Goal: Information Seeking & Learning: Learn about a topic

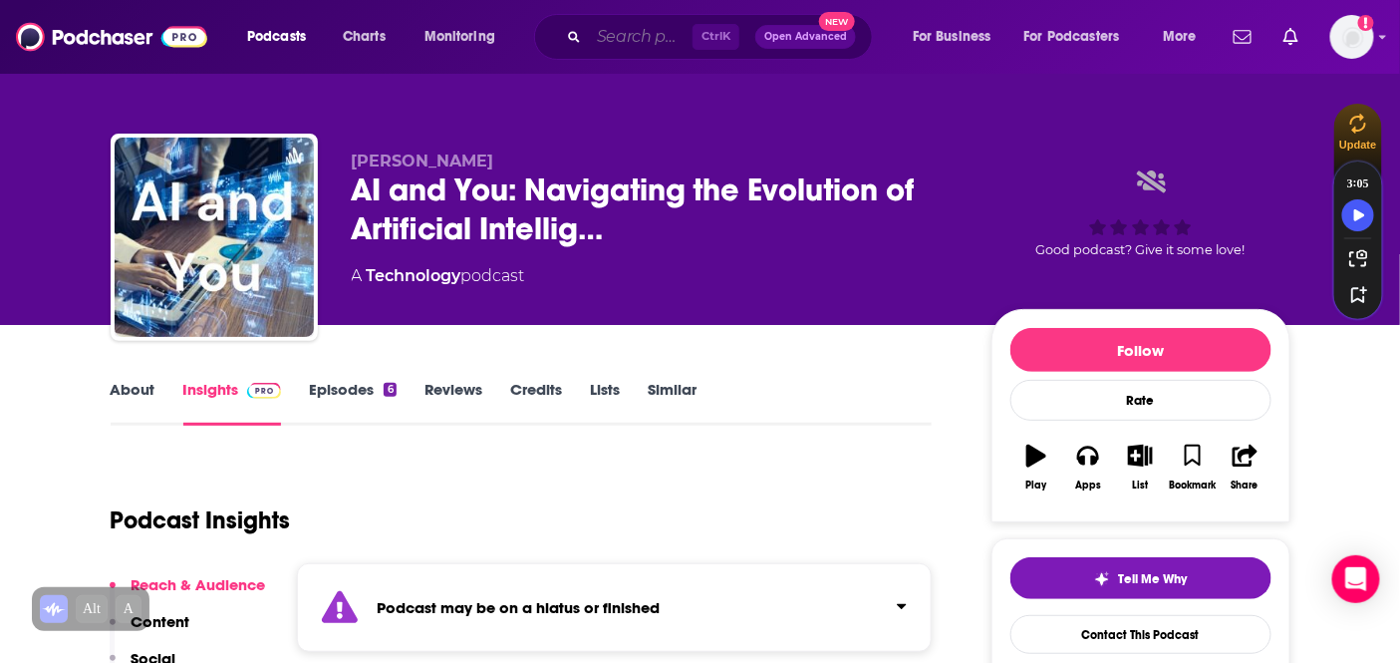
click at [626, 35] on input "Search podcasts, credits, & more..." at bounding box center [641, 37] width 104 height 32
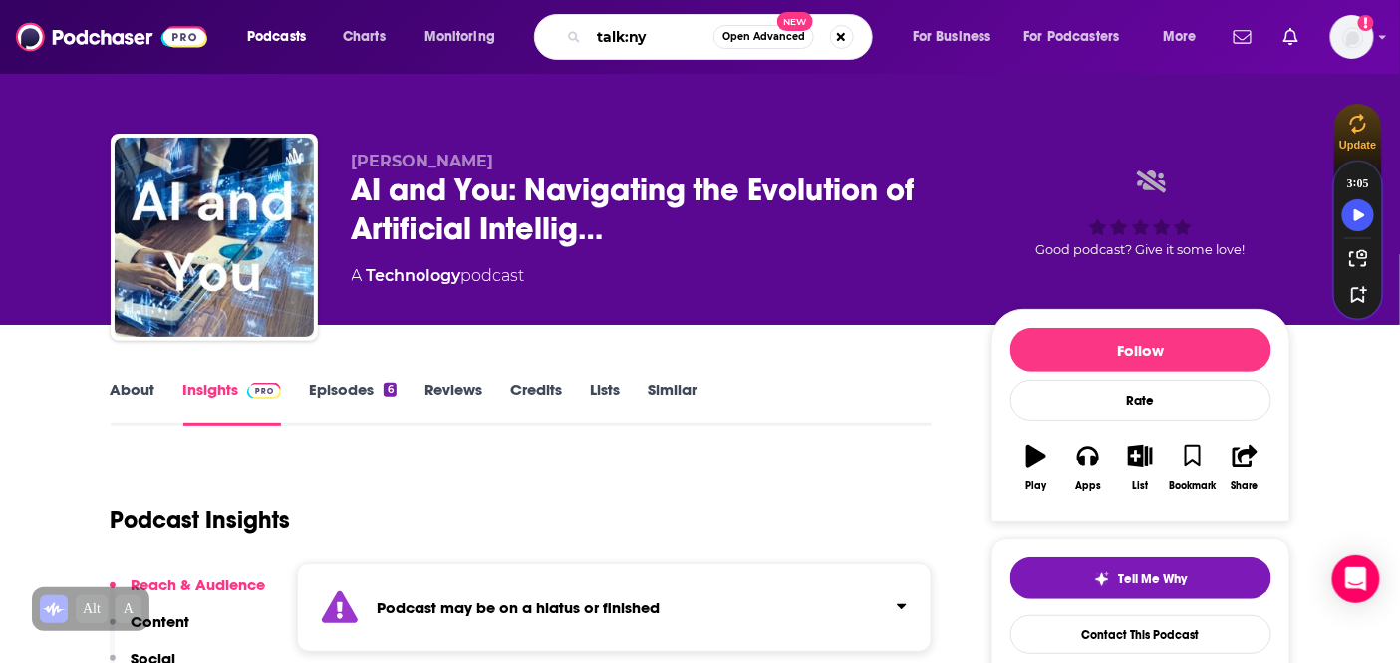
type input "talk:nyc"
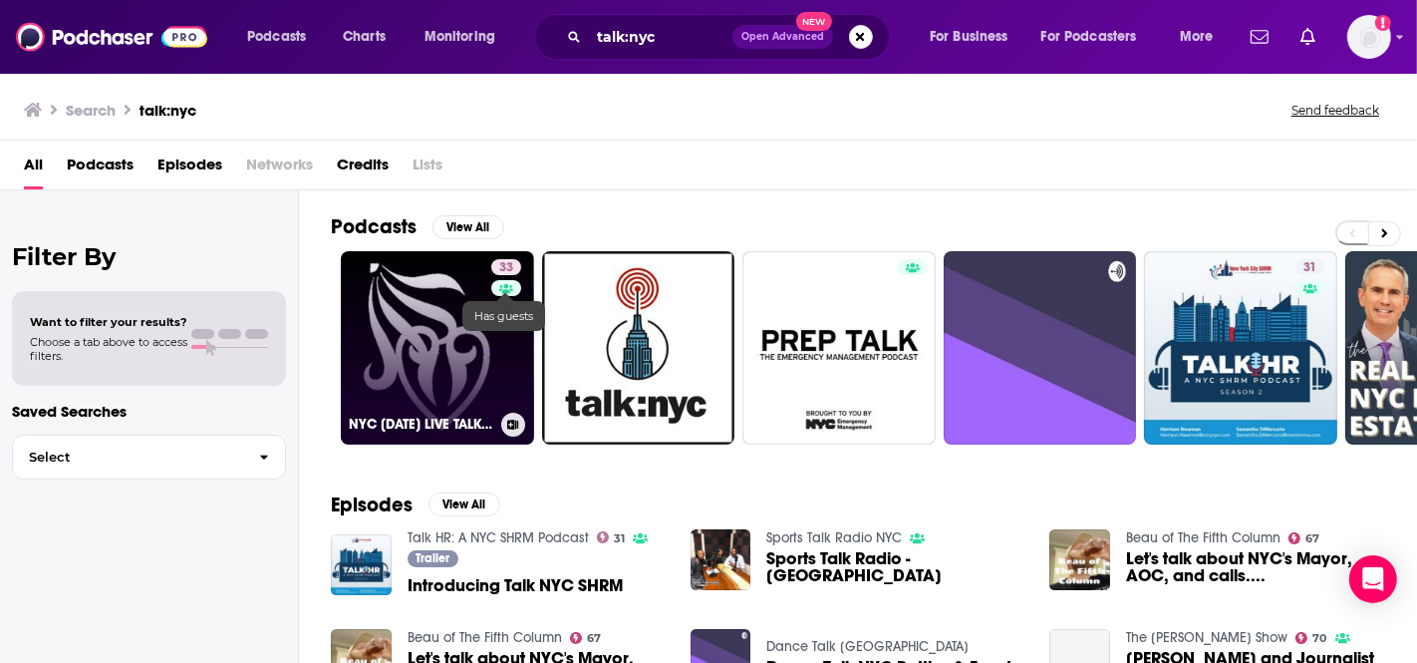
click at [496, 290] on link at bounding box center [506, 288] width 30 height 16
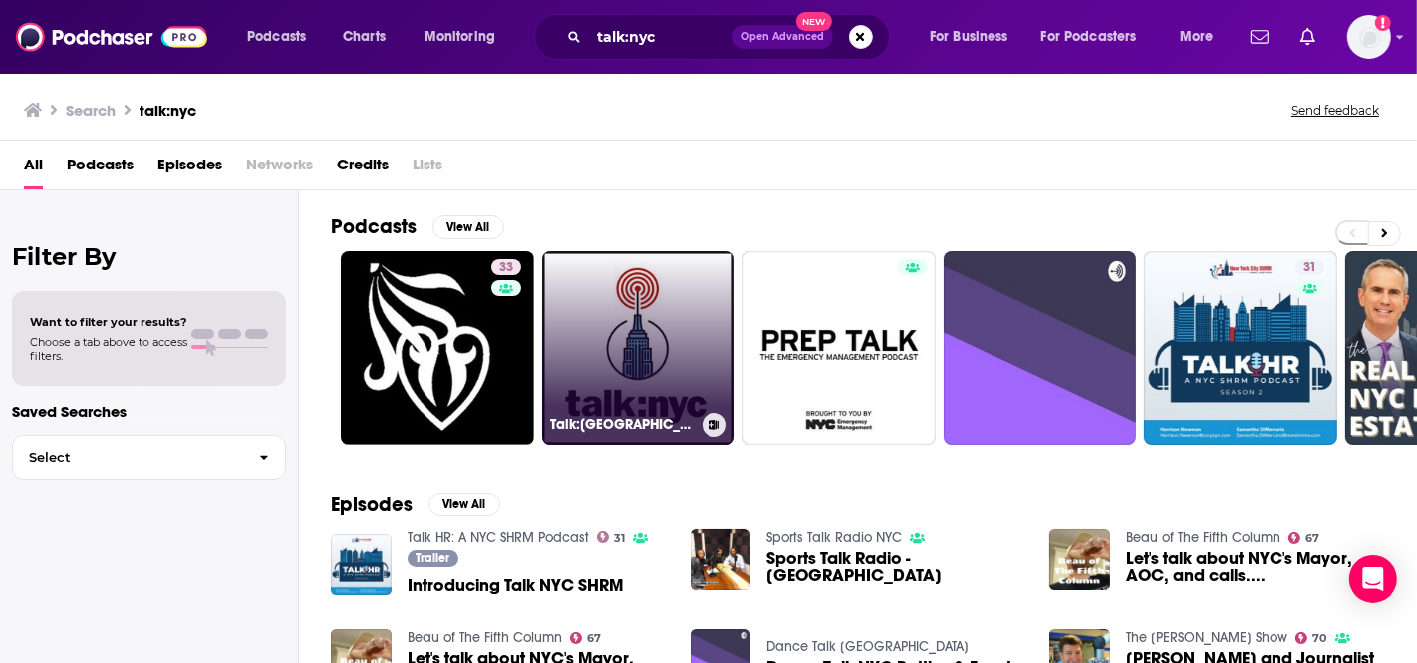
click at [642, 356] on link "Talk:[GEOGRAPHIC_DATA]" at bounding box center [638, 347] width 193 height 193
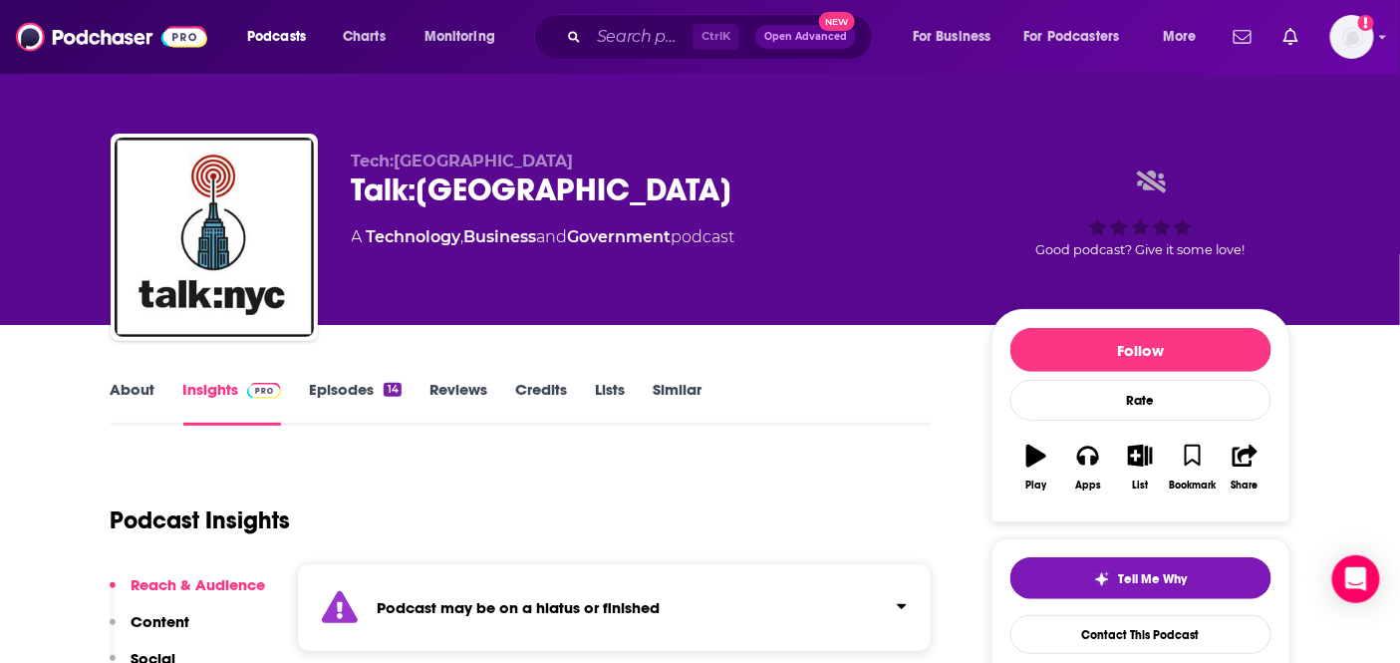
click at [569, 43] on div "Ctrl K Open Advanced New" at bounding box center [703, 37] width 339 height 46
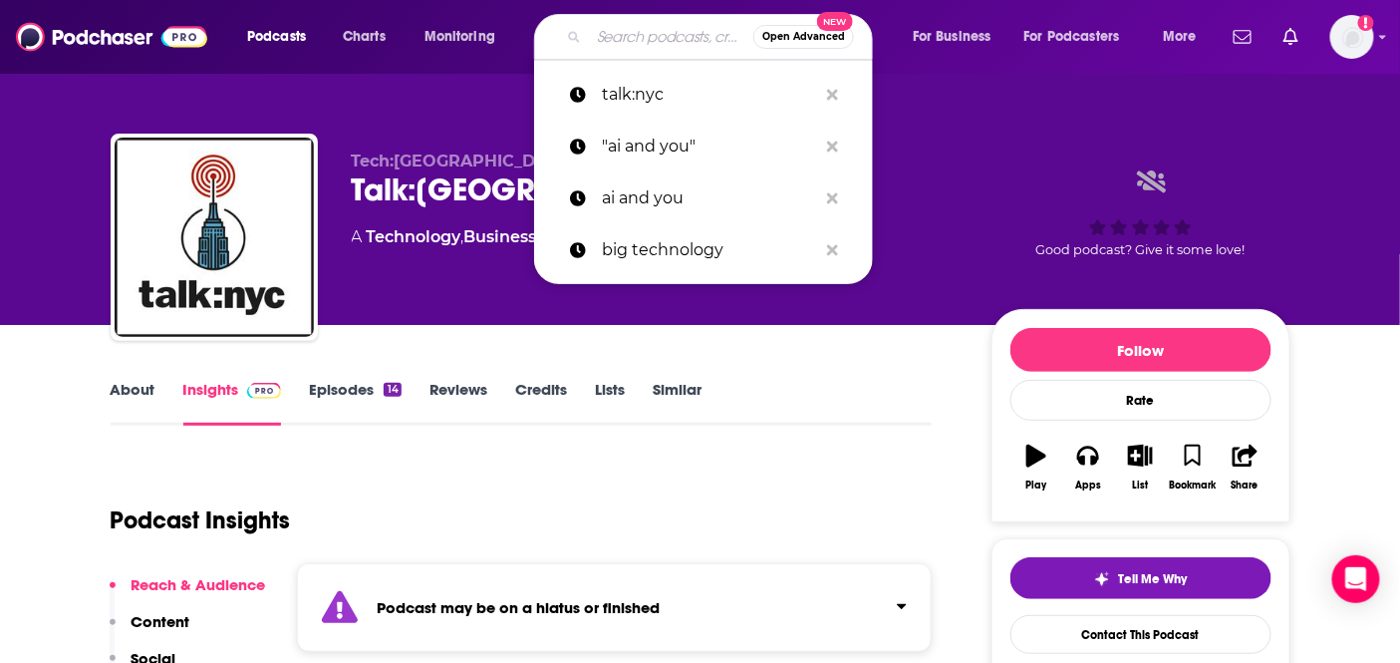
click at [590, 31] on input "Search podcasts, credits, & more..." at bounding box center [671, 37] width 164 height 32
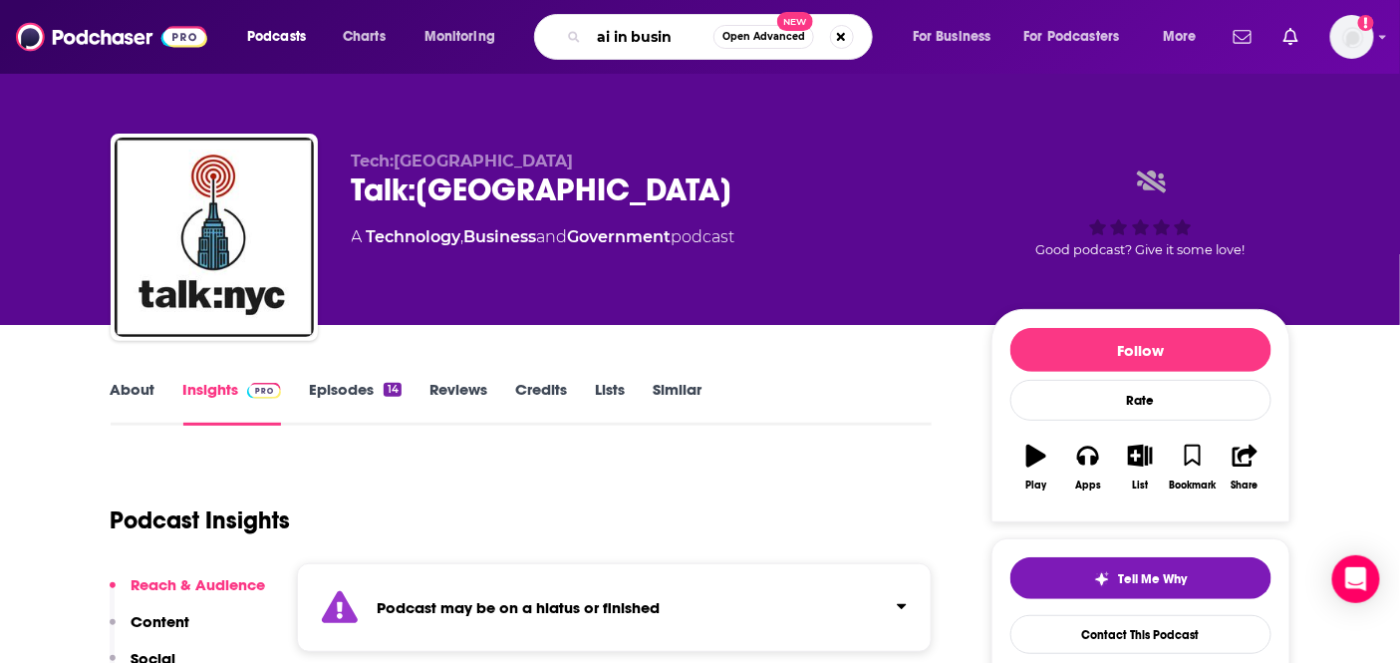
type input "ai in busine"
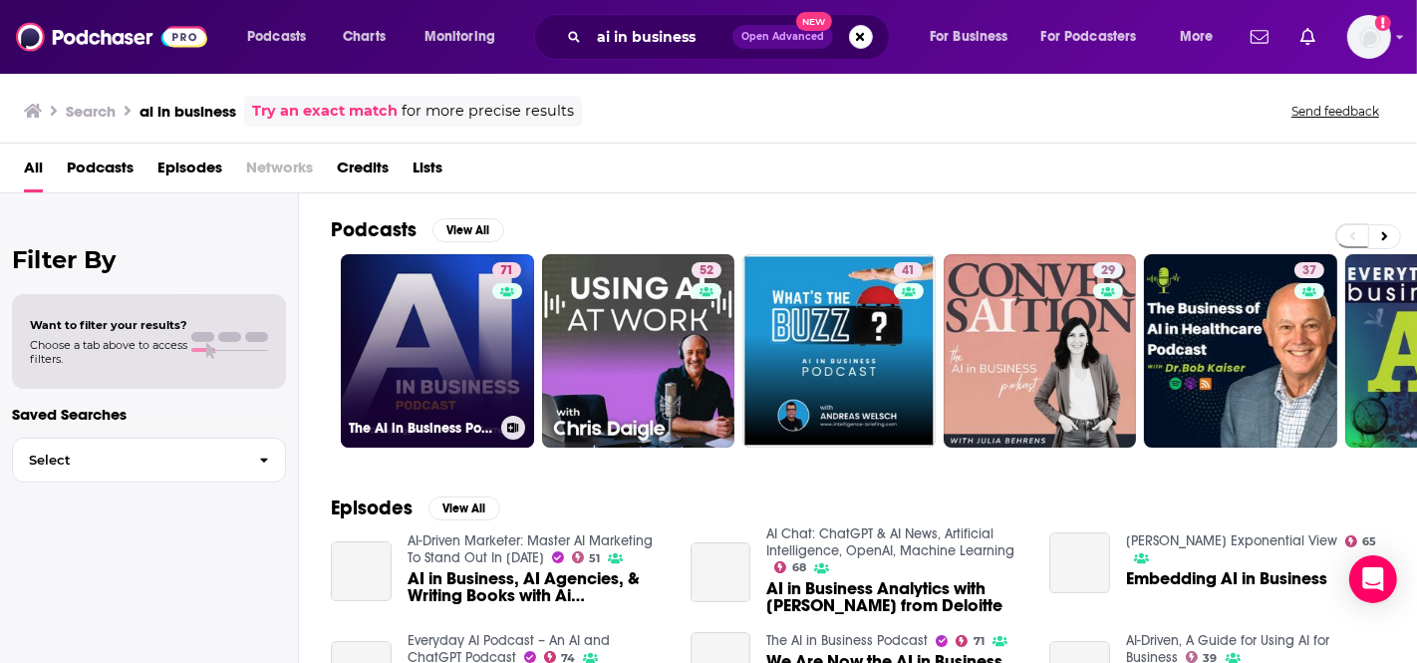
click at [425, 339] on link "71 The AI in Business Podcast" at bounding box center [437, 350] width 193 height 193
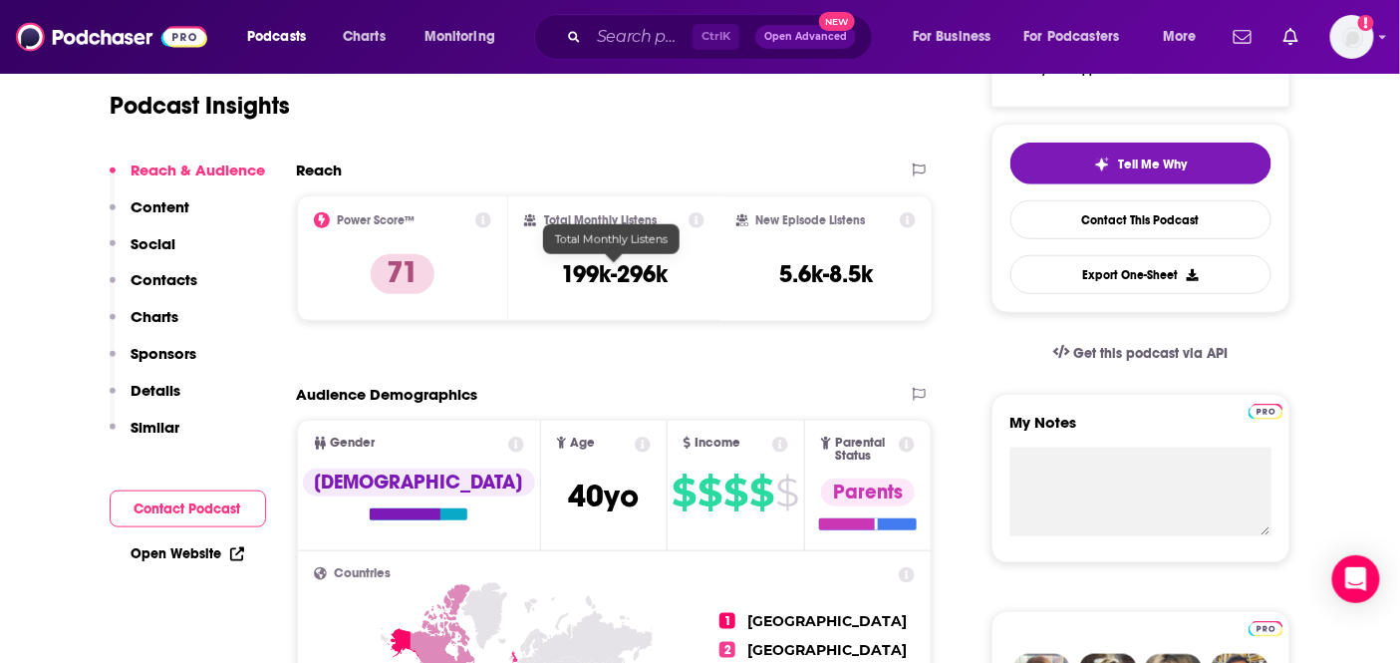
scroll to position [332, 0]
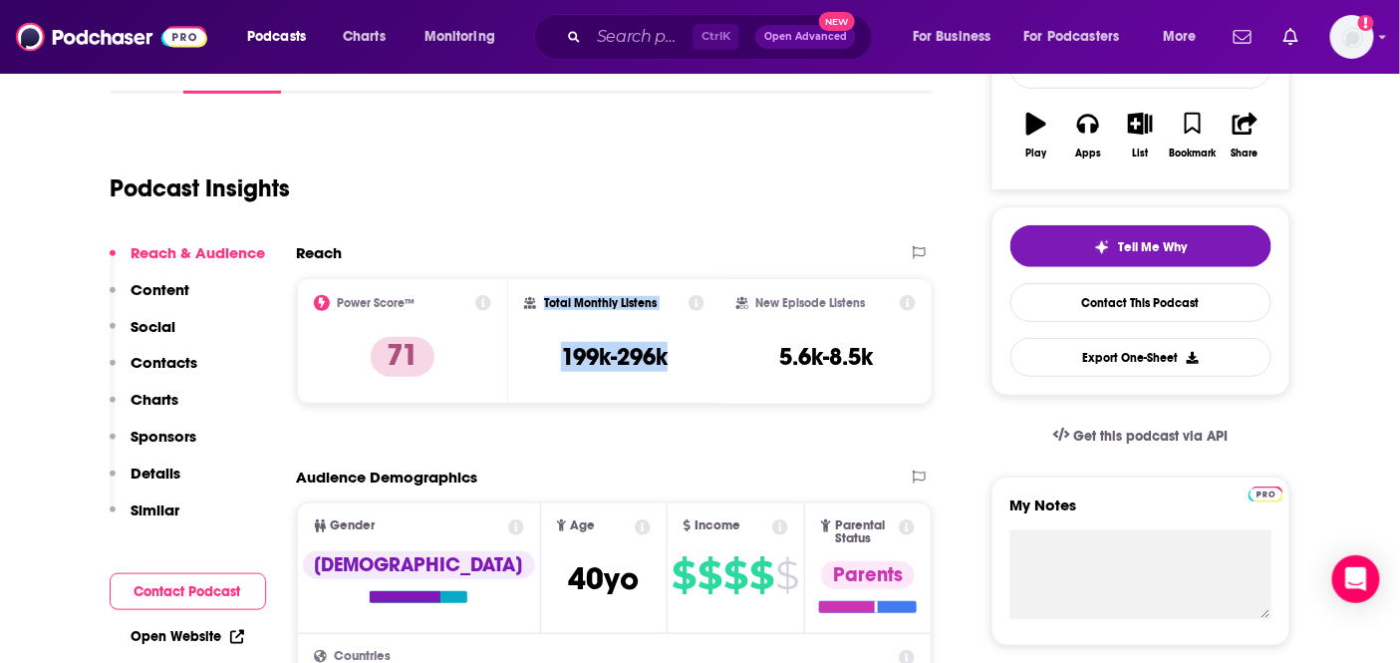
drag, startPoint x: 680, startPoint y: 354, endPoint x: 519, endPoint y: 289, distance: 173.9
click at [519, 289] on div "Total Monthly Listens 199k-296k" at bounding box center [614, 341] width 212 height 126
copy div "Total Monthly Listens 199k-296k"
click at [624, 27] on input "Search podcasts, credits, & more..." at bounding box center [641, 37] width 104 height 32
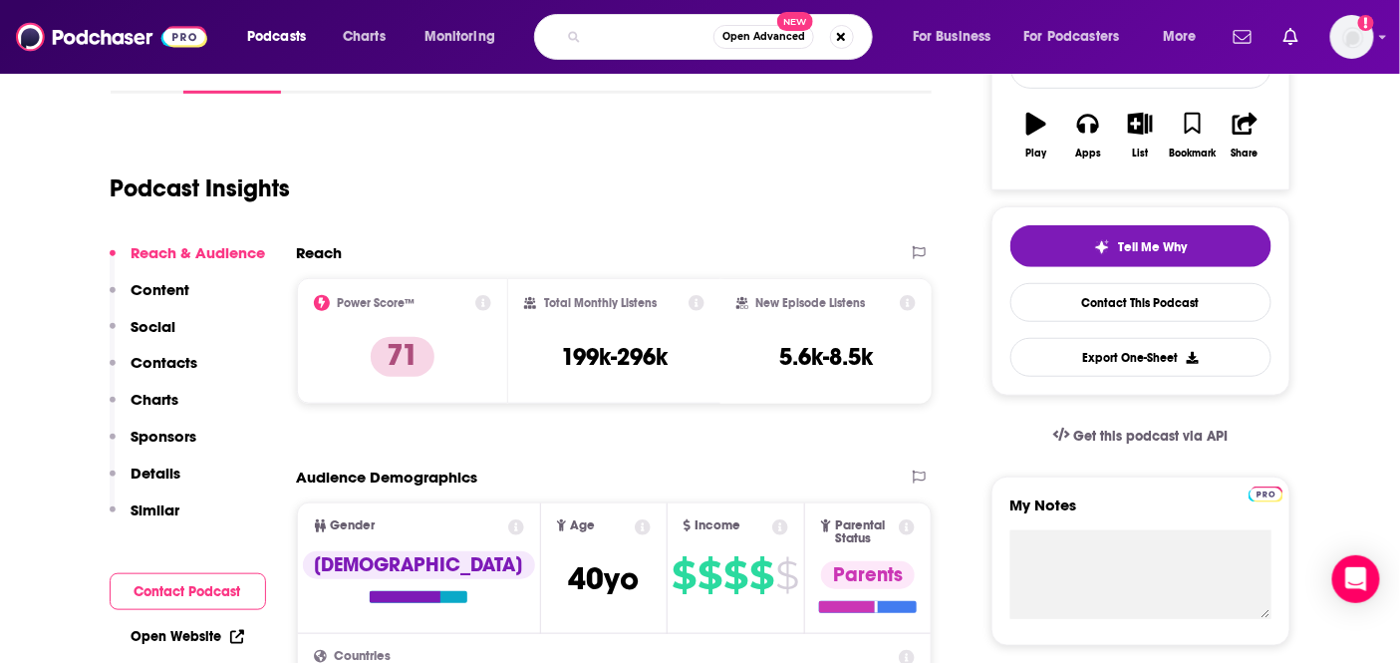
type input "solutions with [PERSON_NAME]"
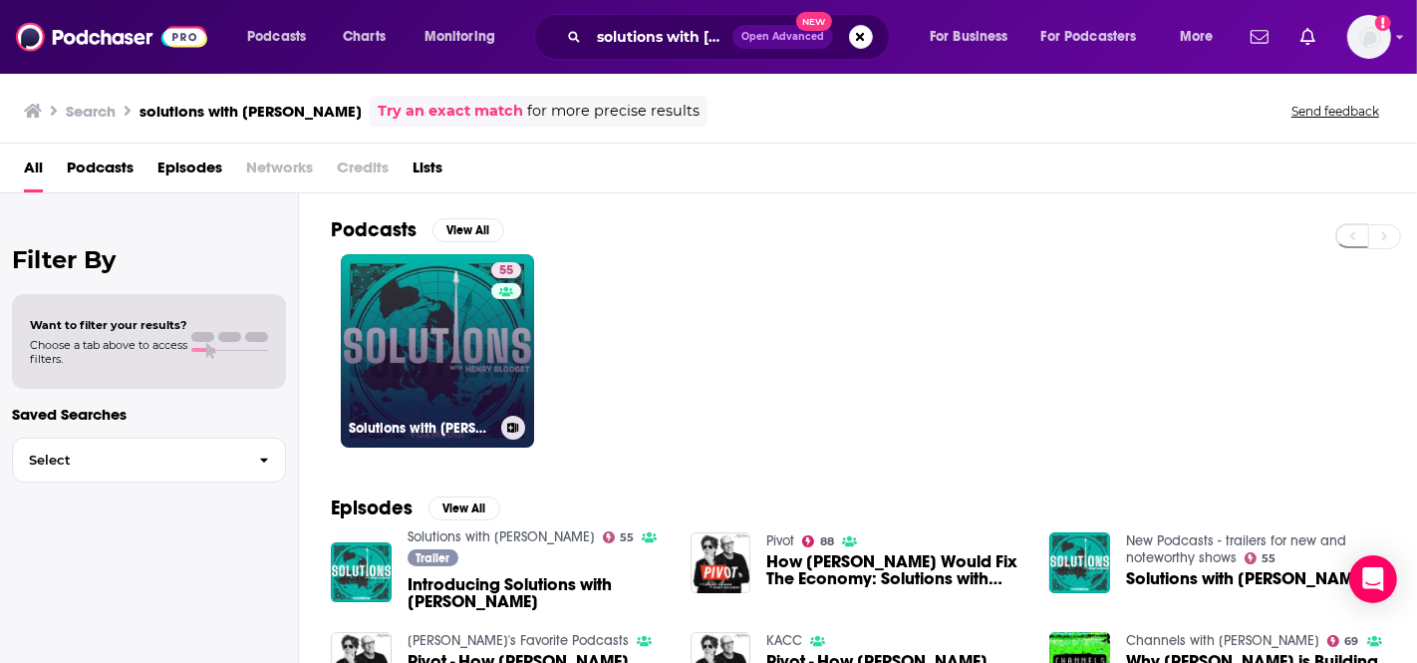
click at [436, 370] on link "55 Solutions with [PERSON_NAME]" at bounding box center [437, 350] width 193 height 193
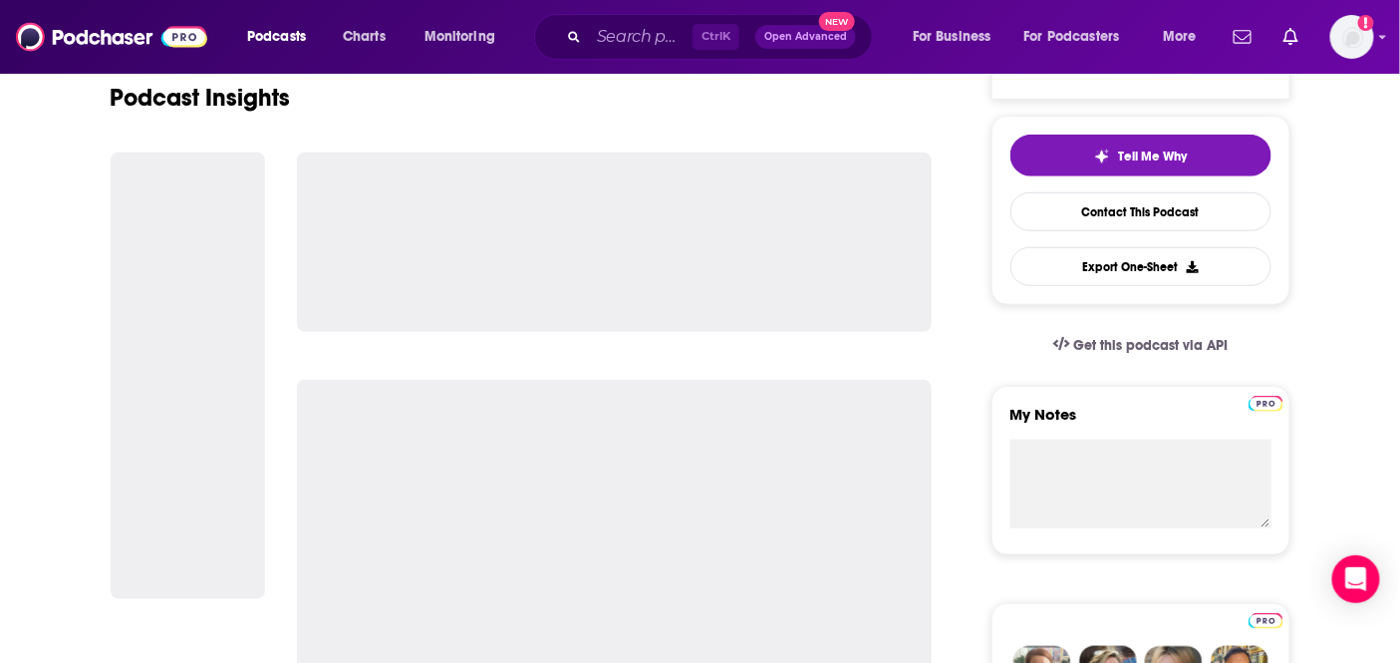
scroll to position [442, 0]
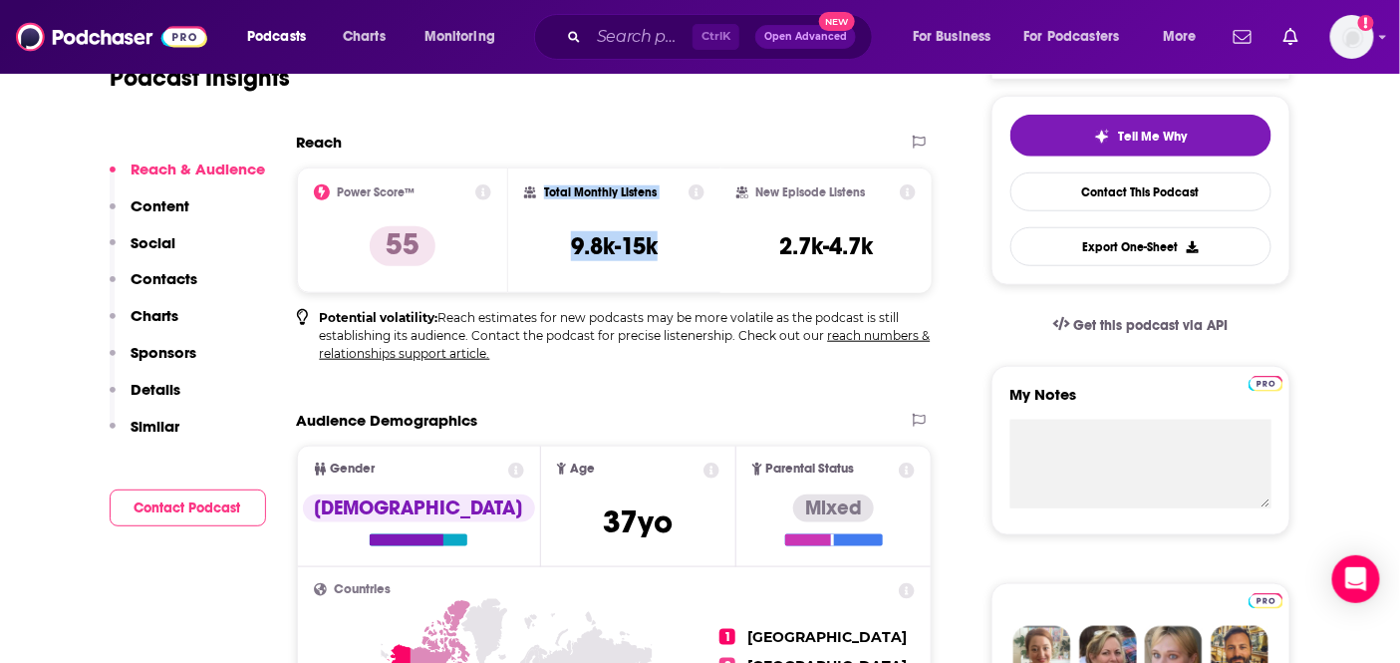
drag, startPoint x: 664, startPoint y: 246, endPoint x: 545, endPoint y: 177, distance: 137.0
click at [545, 177] on div "Total Monthly Listens 9.8k-15k" at bounding box center [614, 230] width 212 height 126
copy div "Total Monthly Listens 9.8k-15k"
click at [649, 25] on input "Search podcasts, credits, & more..." at bounding box center [641, 37] width 104 height 32
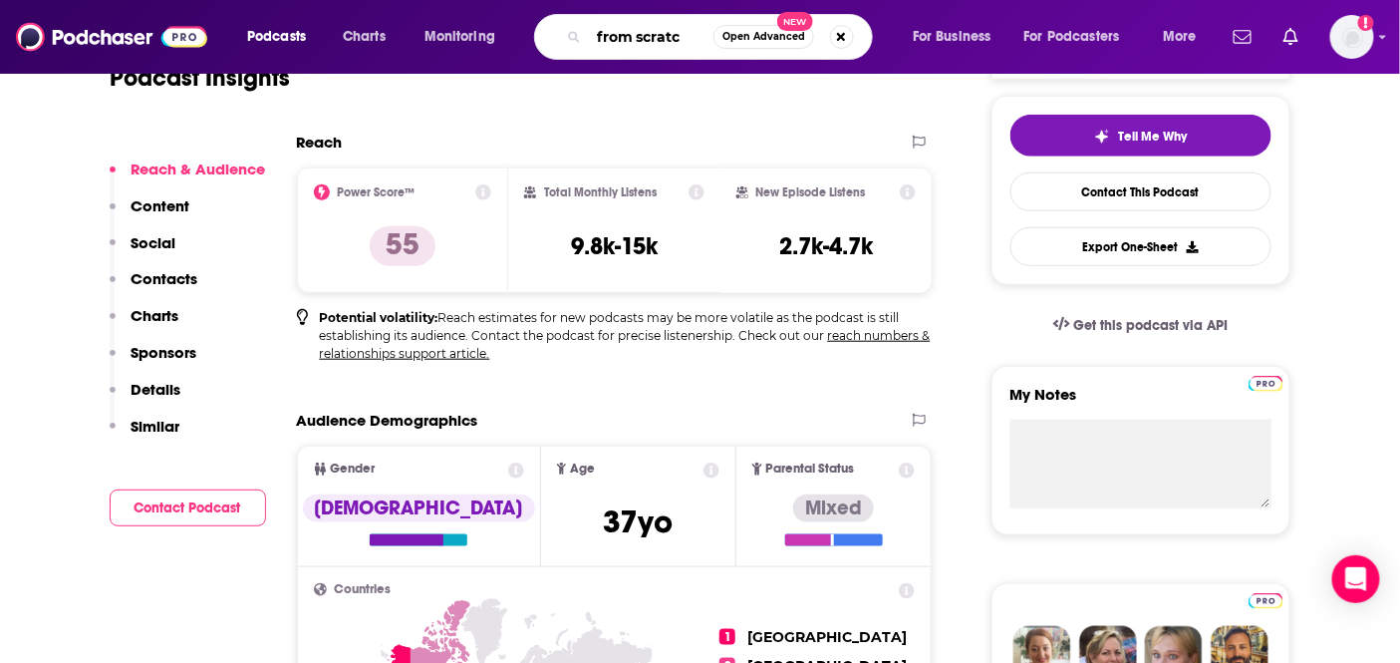
type input "from scratch"
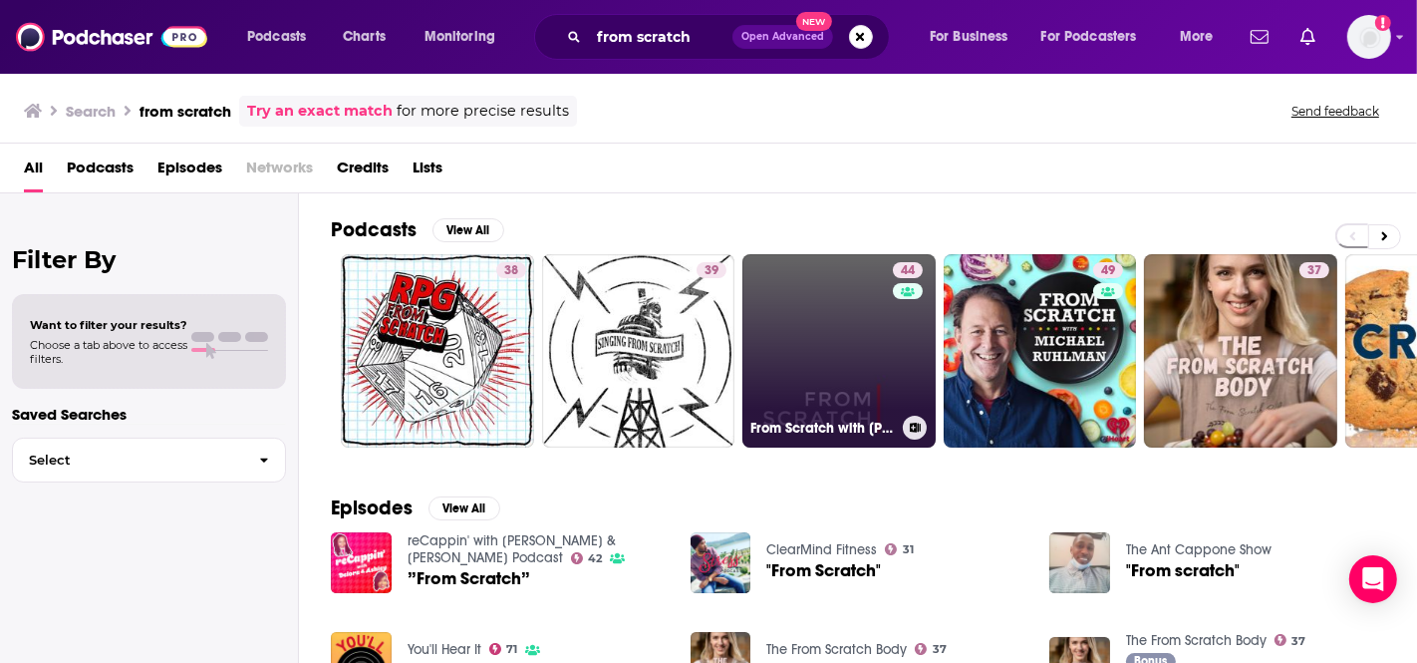
click at [779, 380] on link "44 From Scratch with [PERSON_NAME]" at bounding box center [838, 350] width 193 height 193
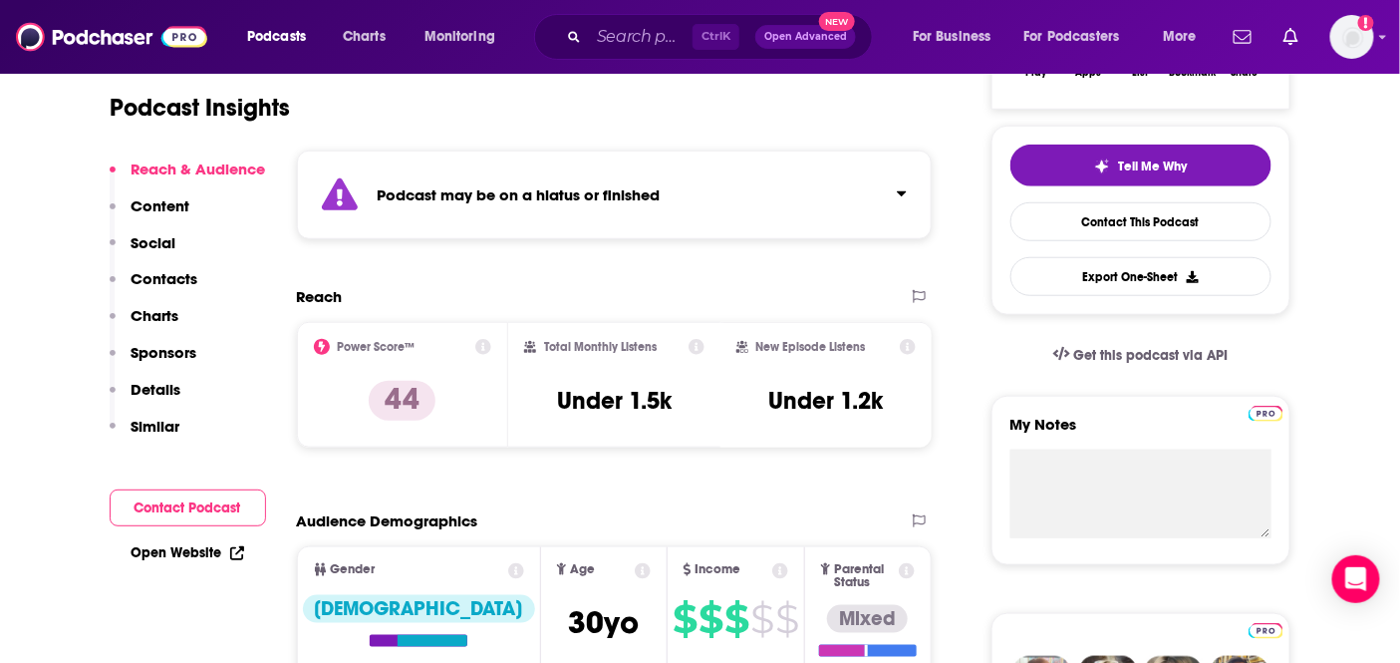
scroll to position [553, 0]
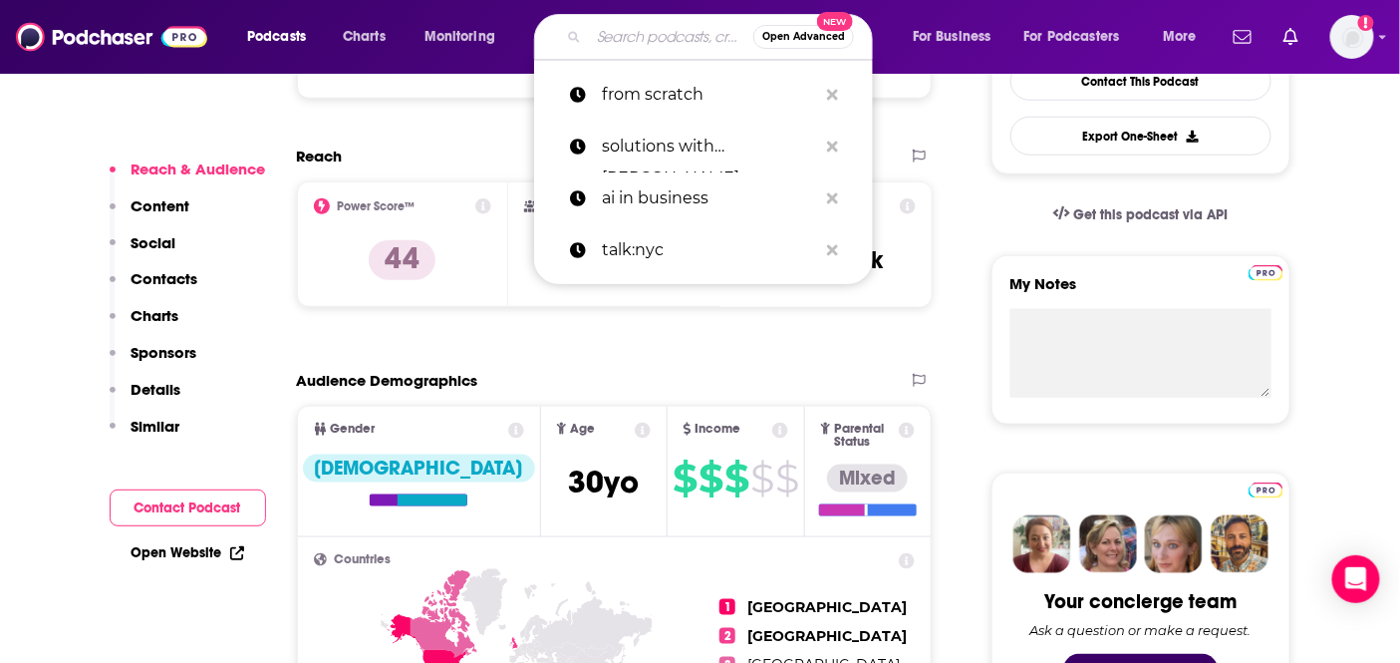
click at [636, 42] on input "Search podcasts, credits, & more..." at bounding box center [671, 37] width 164 height 32
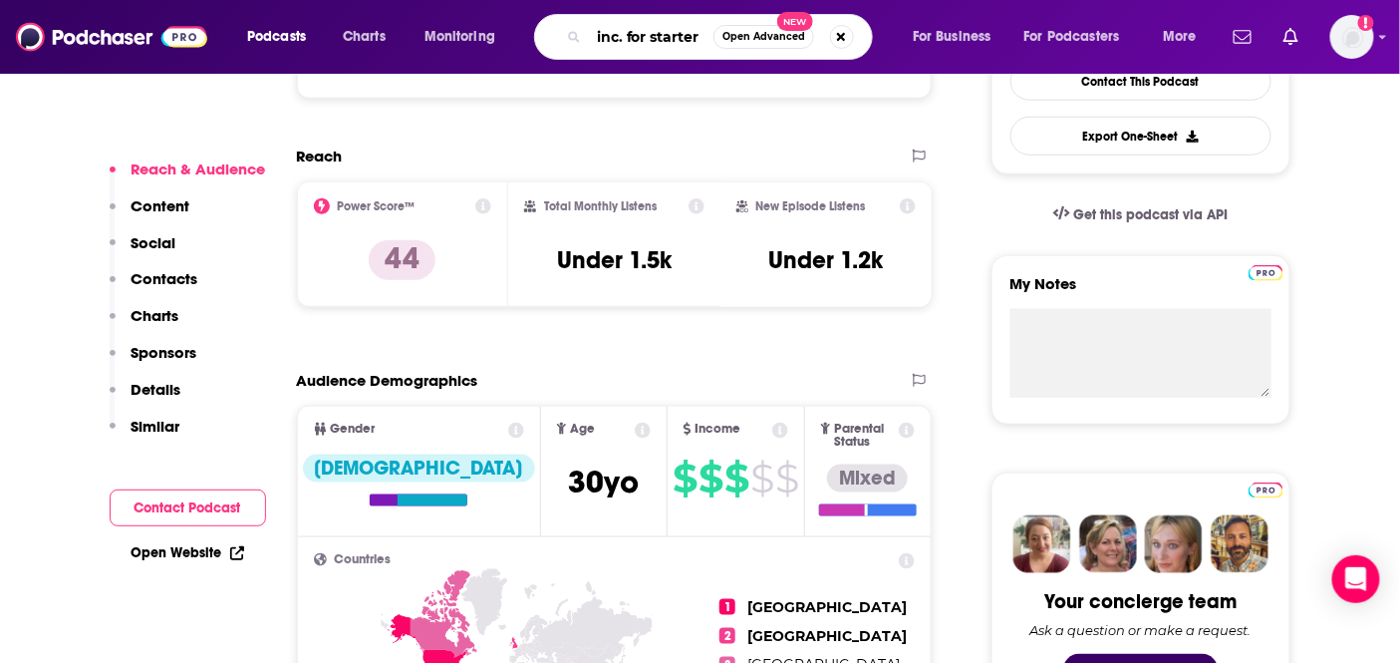
type input "inc. for starters"
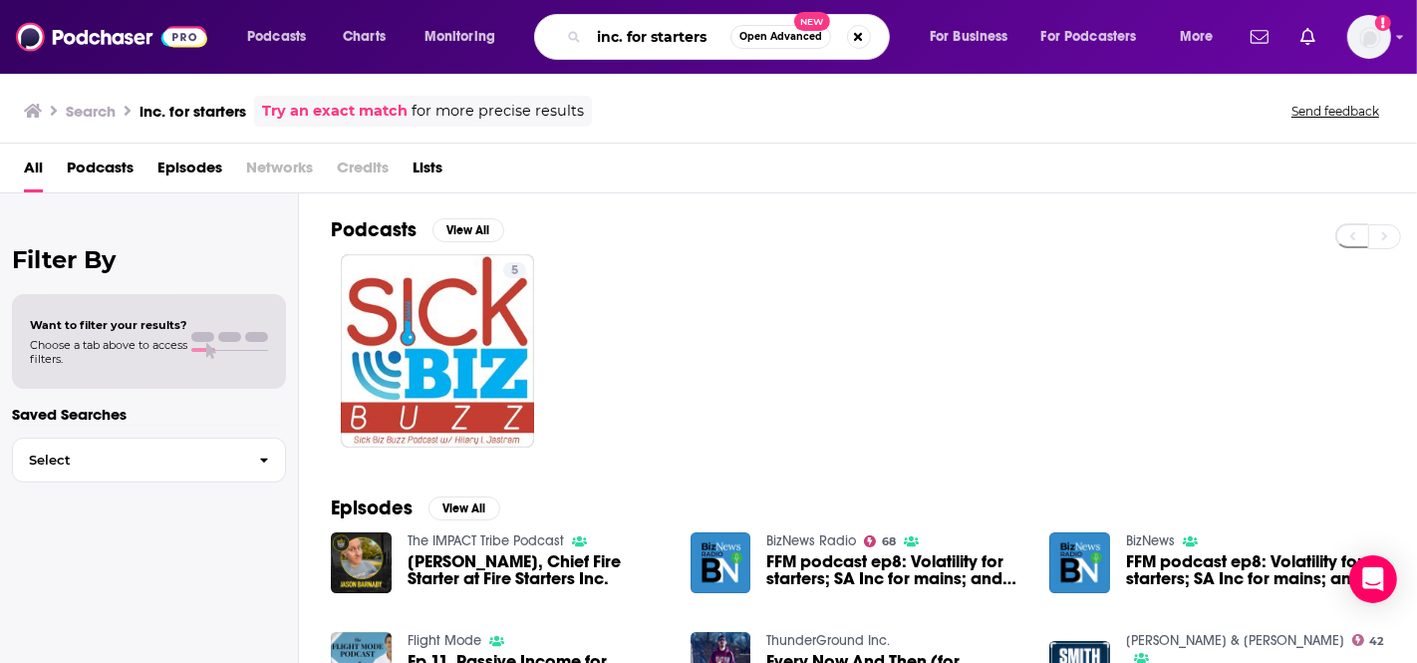
click at [638, 40] on input "inc. for starters" at bounding box center [659, 37] width 141 height 32
click at [650, 44] on input "inc. for starters" at bounding box center [659, 37] width 141 height 32
type input "[PERSON_NAME]"
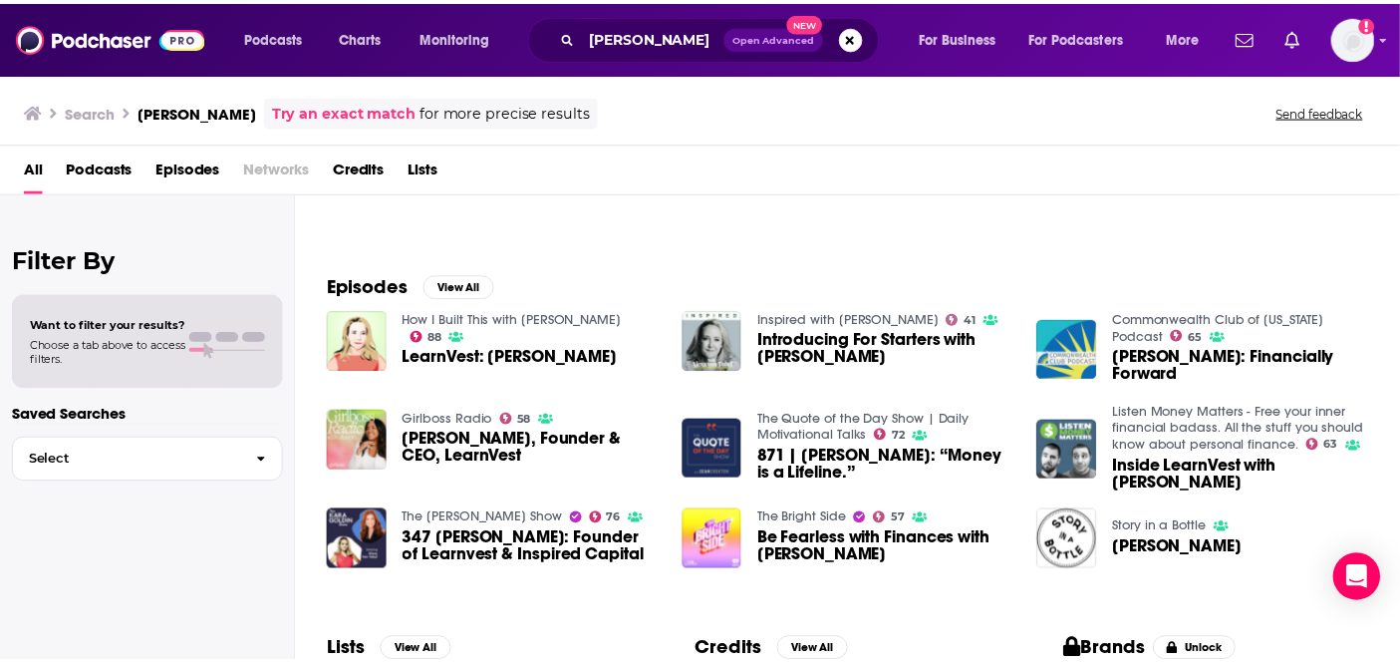
scroll to position [332, 0]
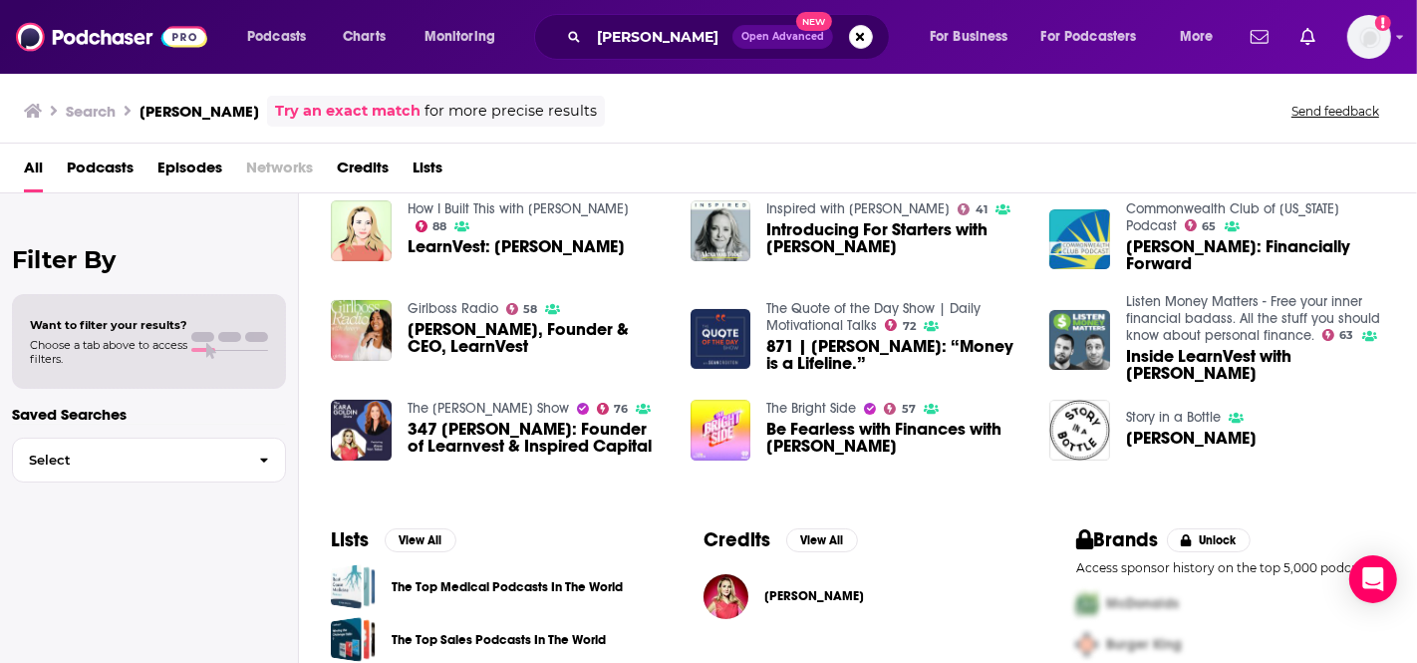
click at [868, 209] on link "Inspired with [PERSON_NAME]" at bounding box center [857, 208] width 183 height 17
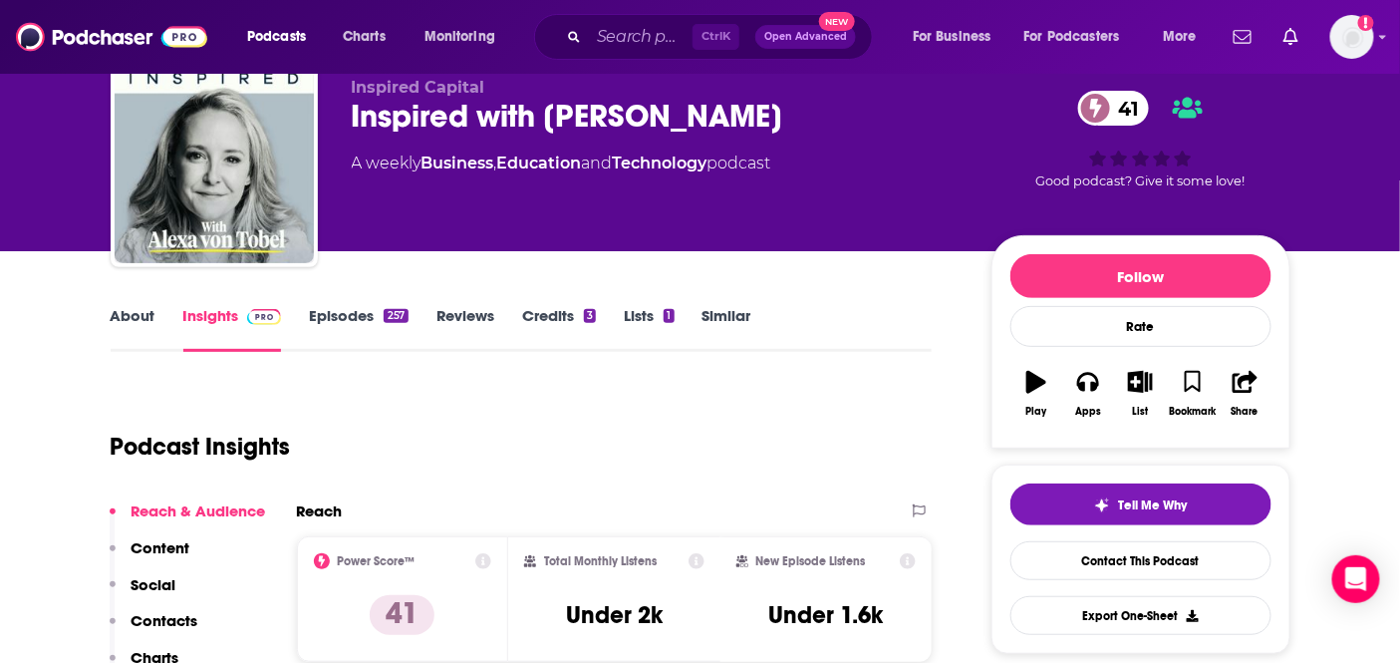
scroll to position [332, 0]
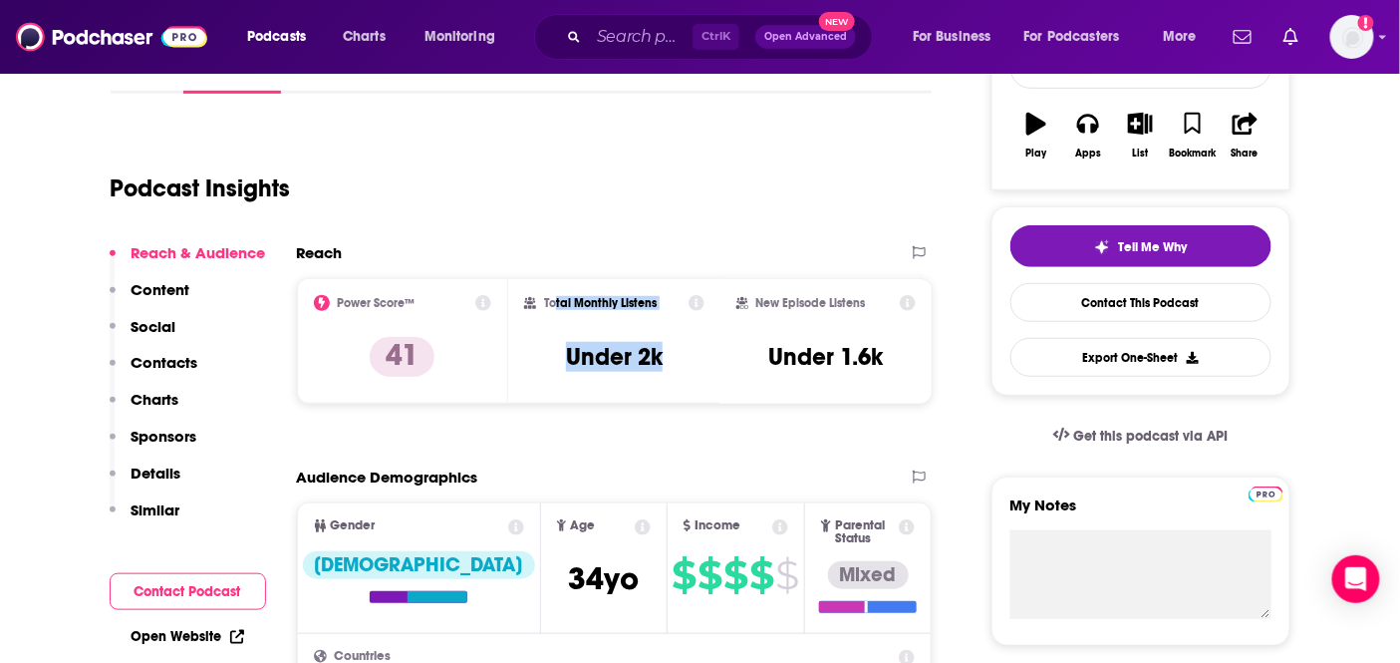
drag, startPoint x: 669, startPoint y: 357, endPoint x: 544, endPoint y: 304, distance: 136.2
click at [544, 304] on div "Total Monthly Listens Under 2k" at bounding box center [614, 341] width 180 height 92
click at [544, 304] on h2 "Total Monthly Listens" at bounding box center [600, 303] width 113 height 14
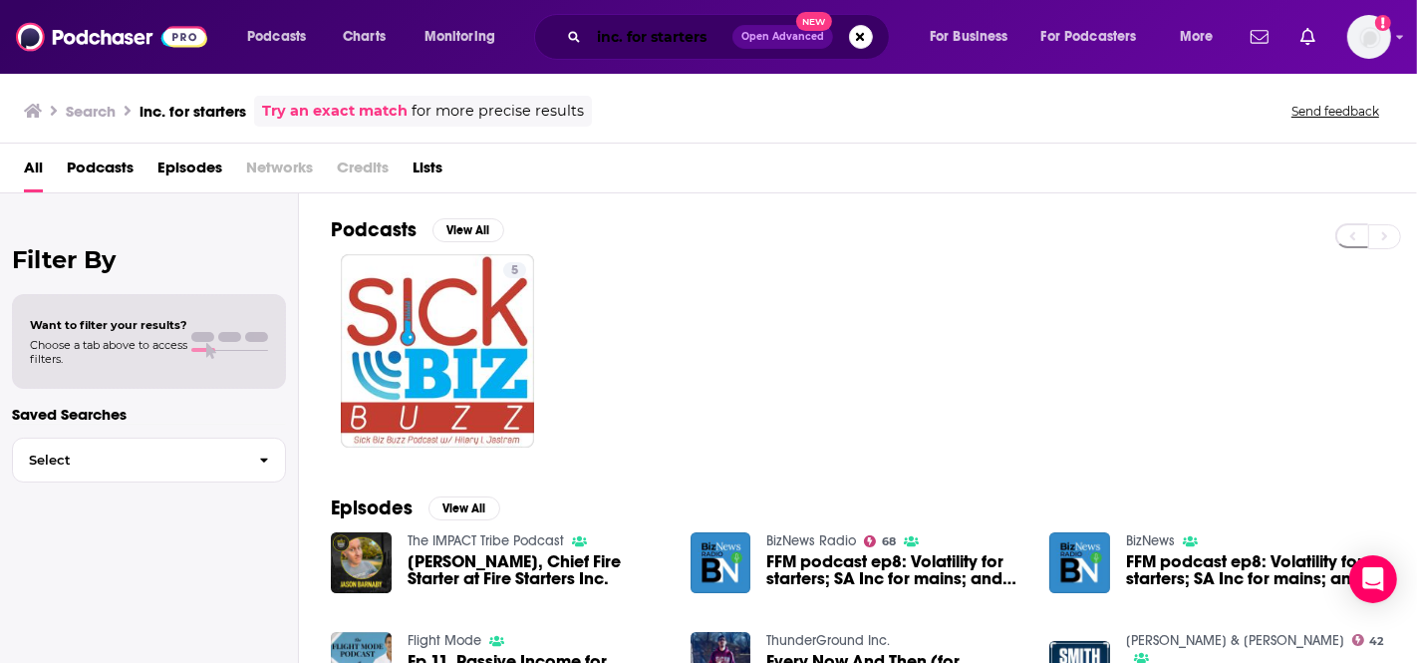
click at [695, 31] on input "inc. for starters" at bounding box center [660, 37] width 143 height 32
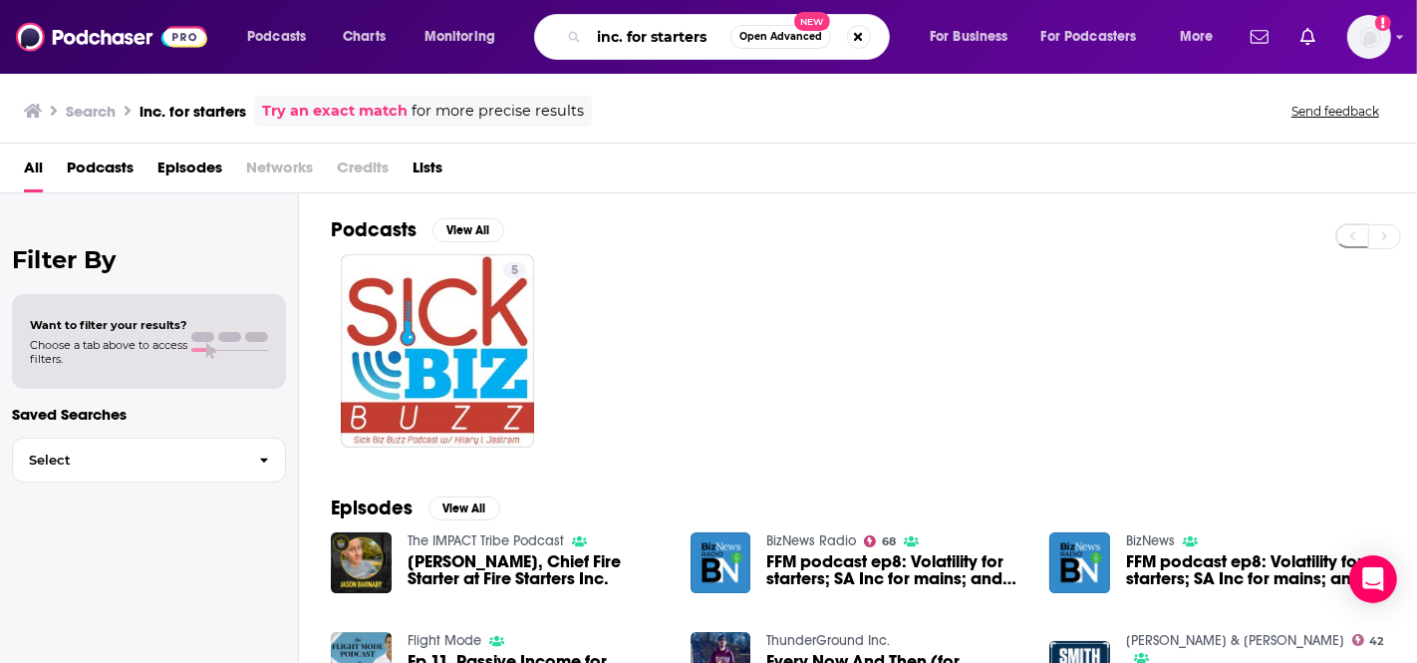
click at [695, 31] on input "inc. for starters" at bounding box center [659, 37] width 141 height 32
type input "techcrunch equity"
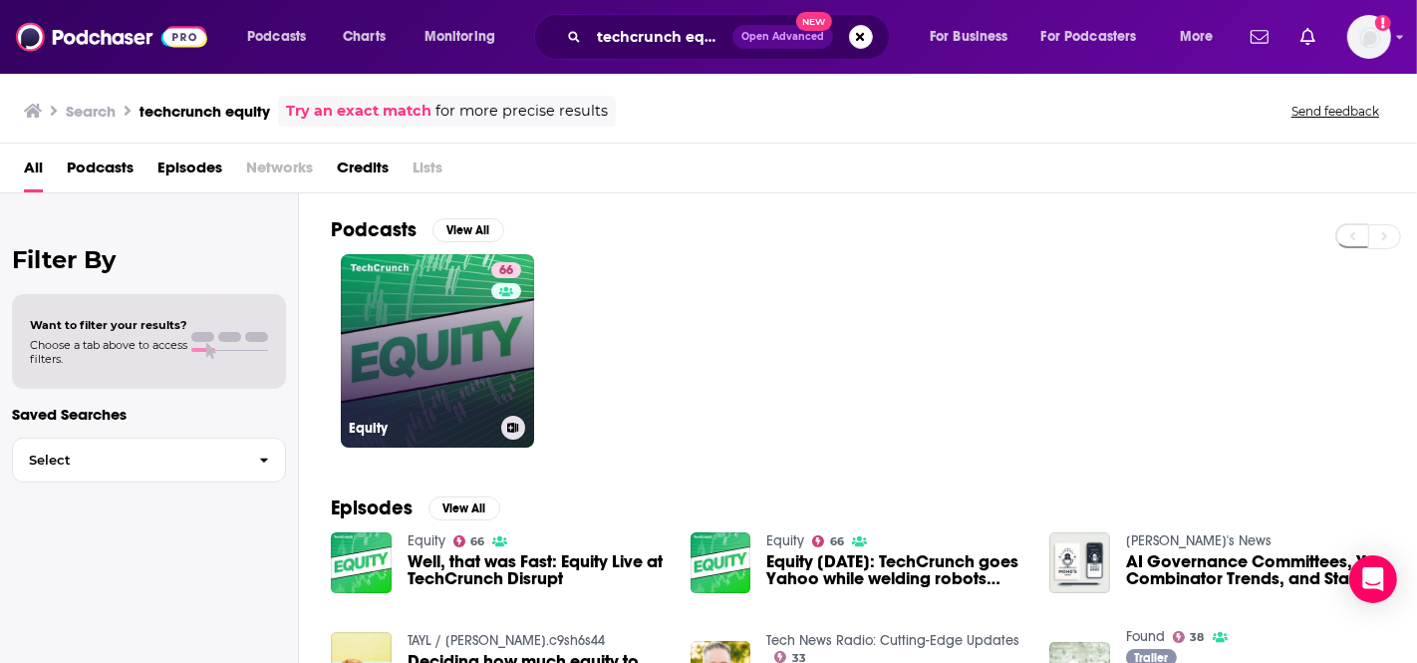
click at [409, 349] on link "66 Equity" at bounding box center [437, 350] width 193 height 193
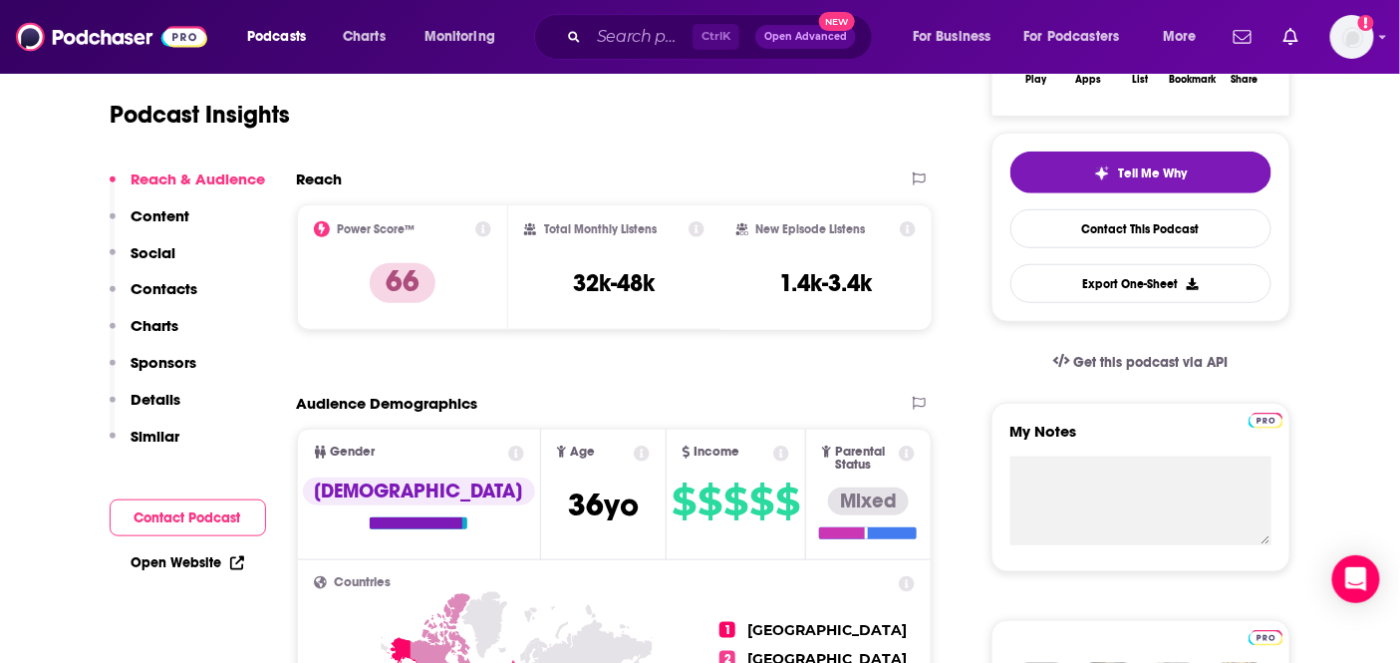
scroll to position [332, 0]
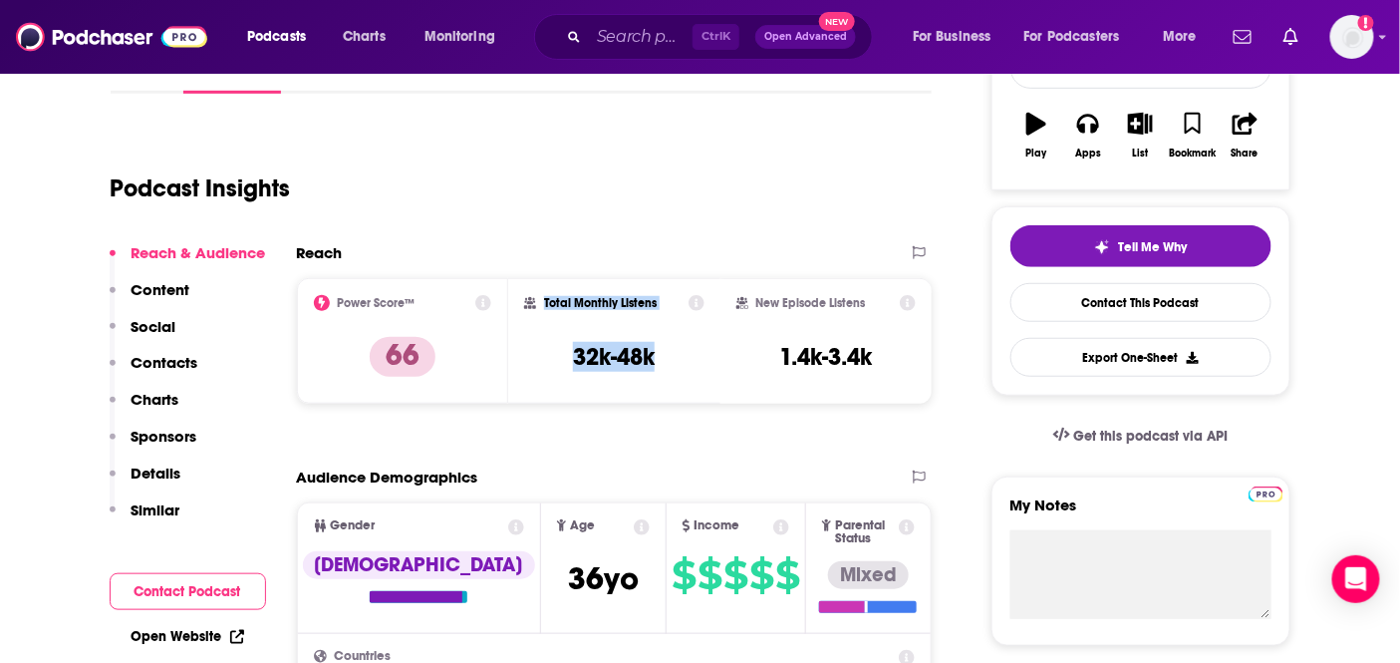
drag, startPoint x: 660, startPoint y: 350, endPoint x: 545, endPoint y: 295, distance: 127.0
click at [545, 295] on div "Total Monthly Listens 32k-48k" at bounding box center [614, 341] width 180 height 92
copy div "Total Monthly Listens 32k-48k"
click at [650, 50] on input "Search podcasts, credits, & more..." at bounding box center [641, 37] width 104 height 32
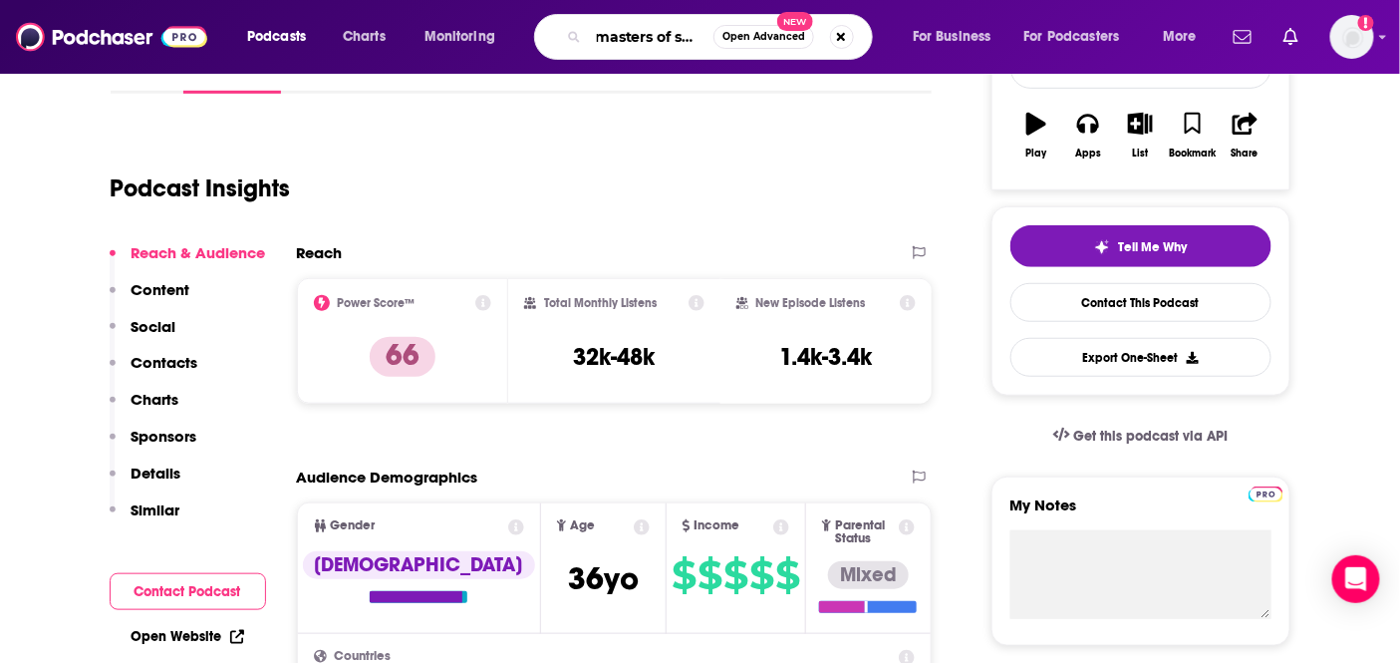
type input "masters of scale"
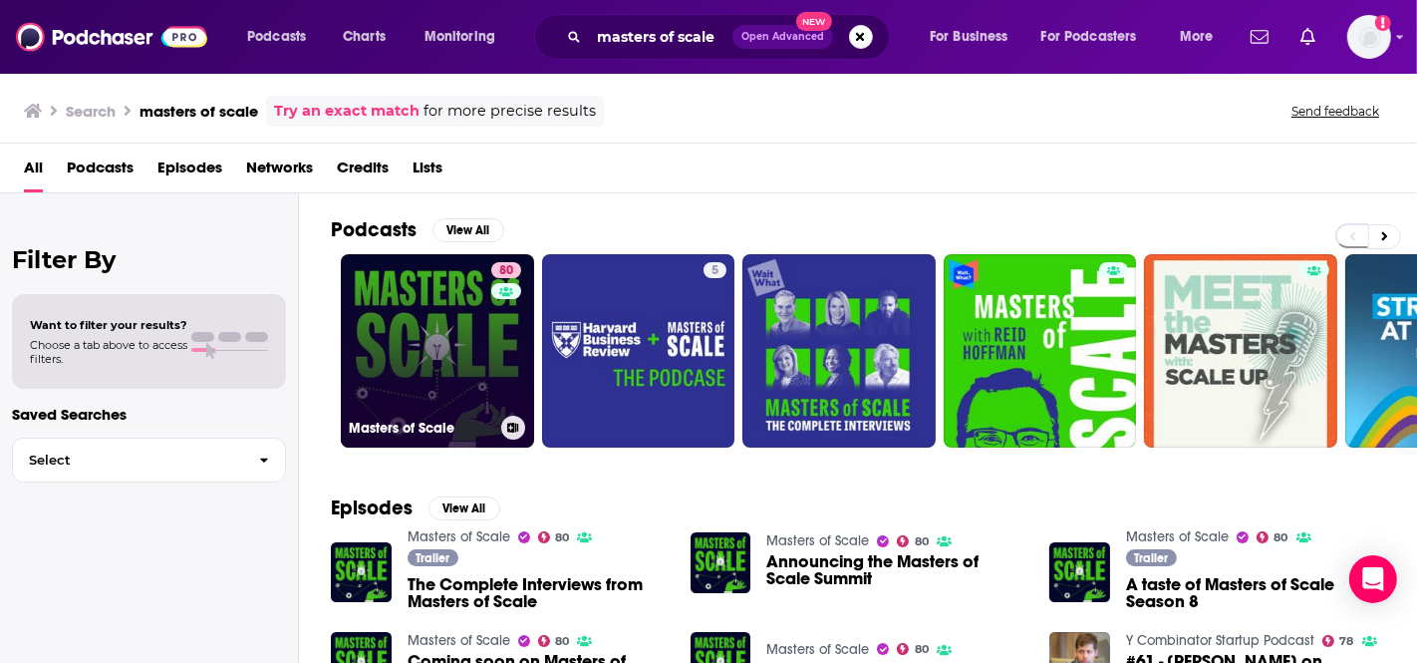
click at [418, 327] on link "80 Masters of Scale" at bounding box center [437, 350] width 193 height 193
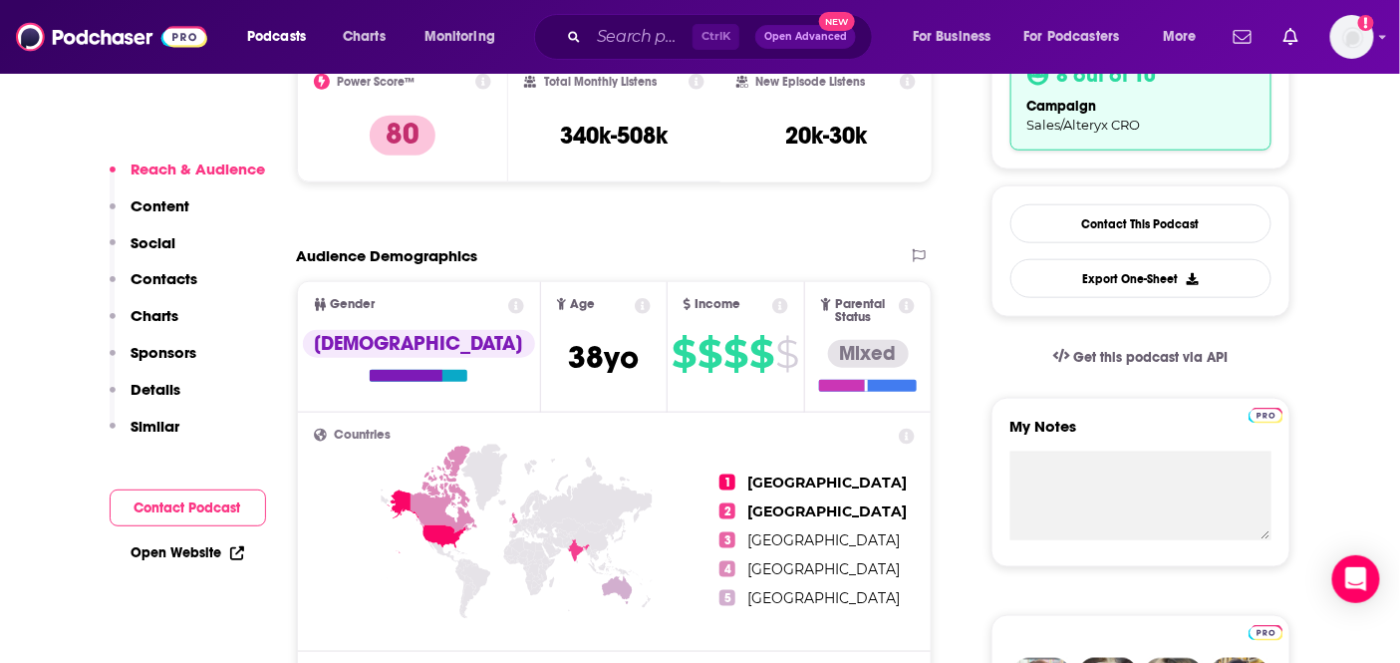
scroll to position [442, 0]
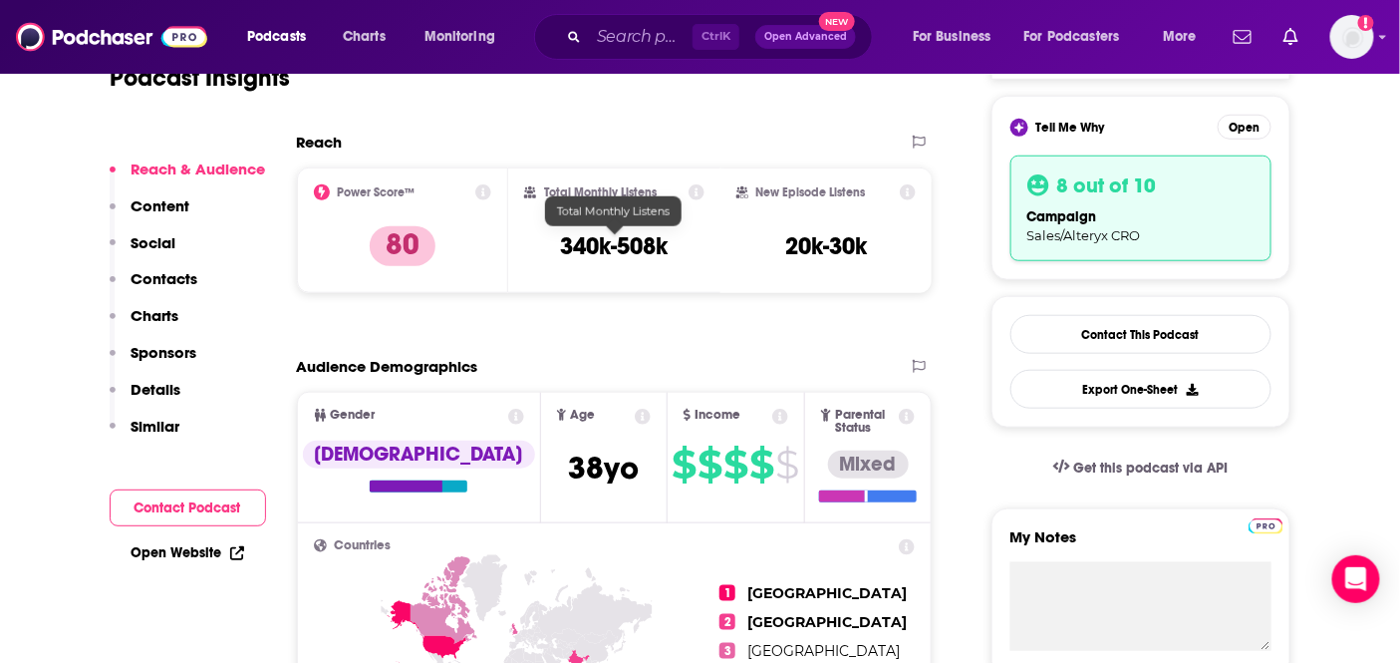
click at [662, 241] on h3 "340k-508k" at bounding box center [614, 246] width 108 height 30
drag, startPoint x: 672, startPoint y: 244, endPoint x: 541, endPoint y: 180, distance: 146.1
click at [541, 180] on div "Total Monthly Listens 340k-508k" at bounding box center [614, 230] width 212 height 126
copy div "Total Monthly Listens 340k-508k"
click at [633, 38] on input "Search podcasts, credits, & more..." at bounding box center [641, 37] width 104 height 32
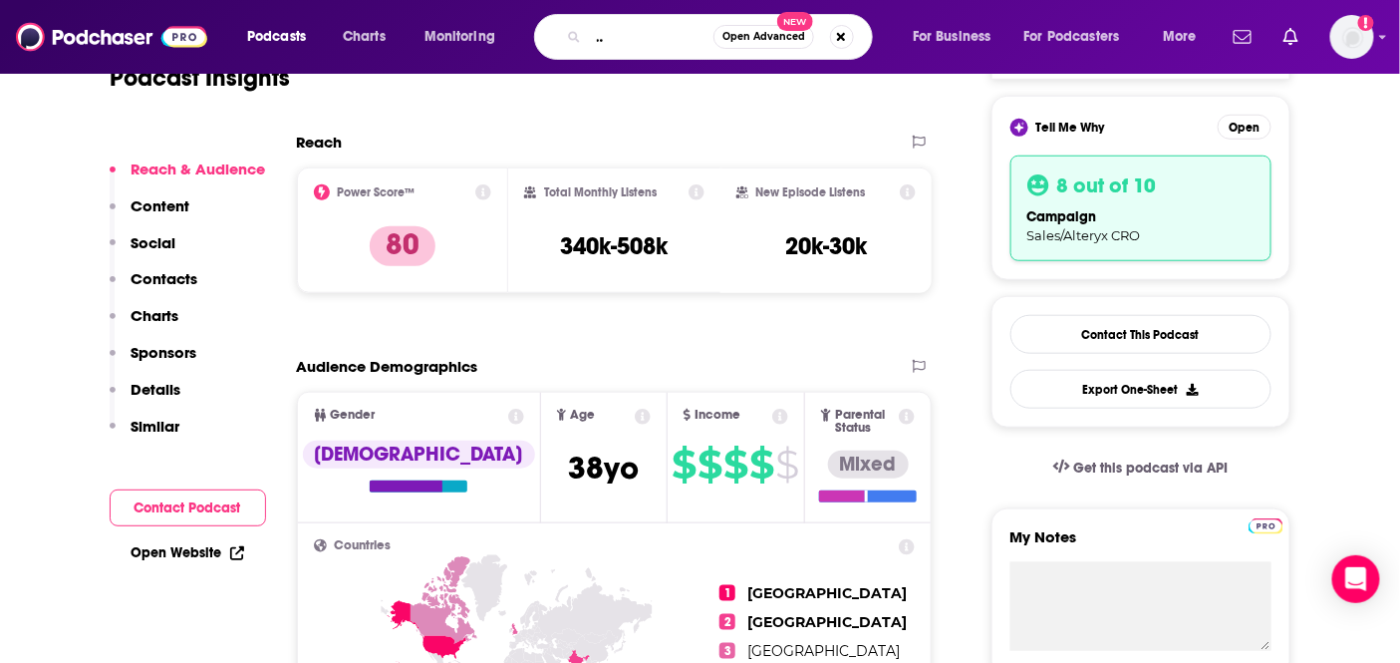
type input "solutions with [PERSON_NAME]"
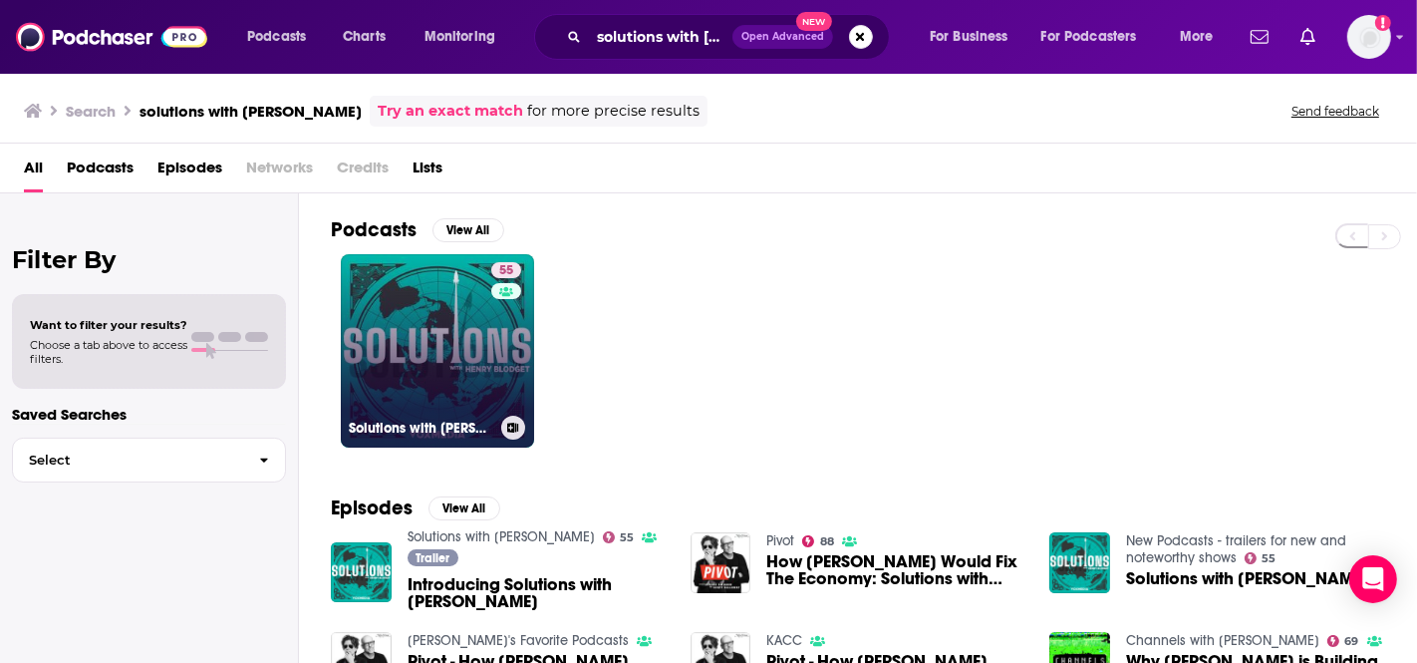
click at [461, 274] on link "55 Solutions with [PERSON_NAME]" at bounding box center [437, 350] width 193 height 193
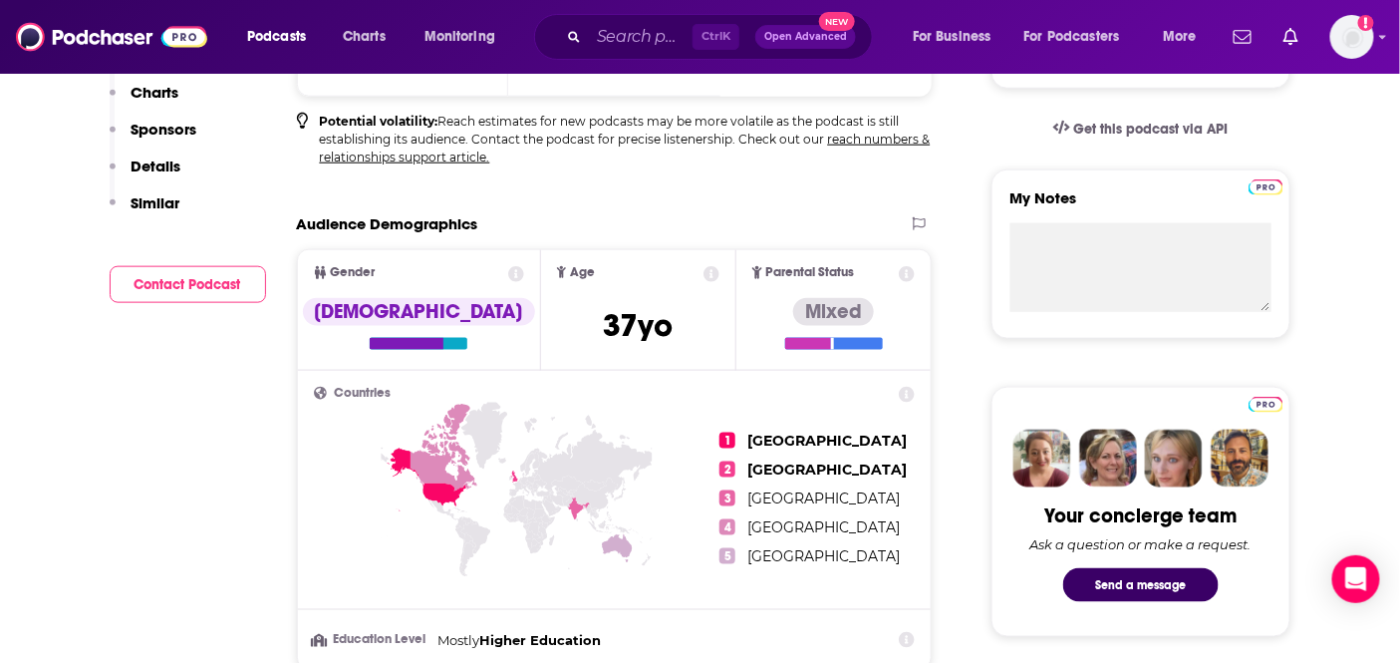
scroll to position [221, 0]
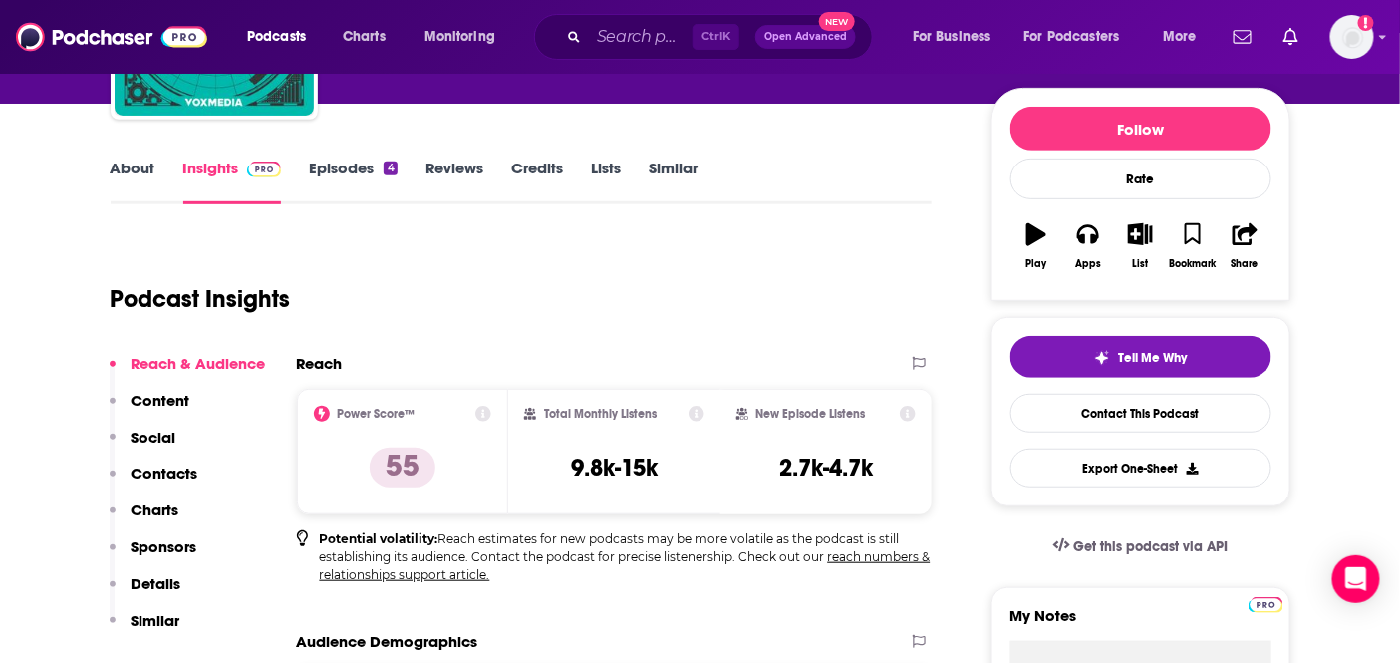
click at [131, 176] on link "About" at bounding box center [133, 181] width 45 height 46
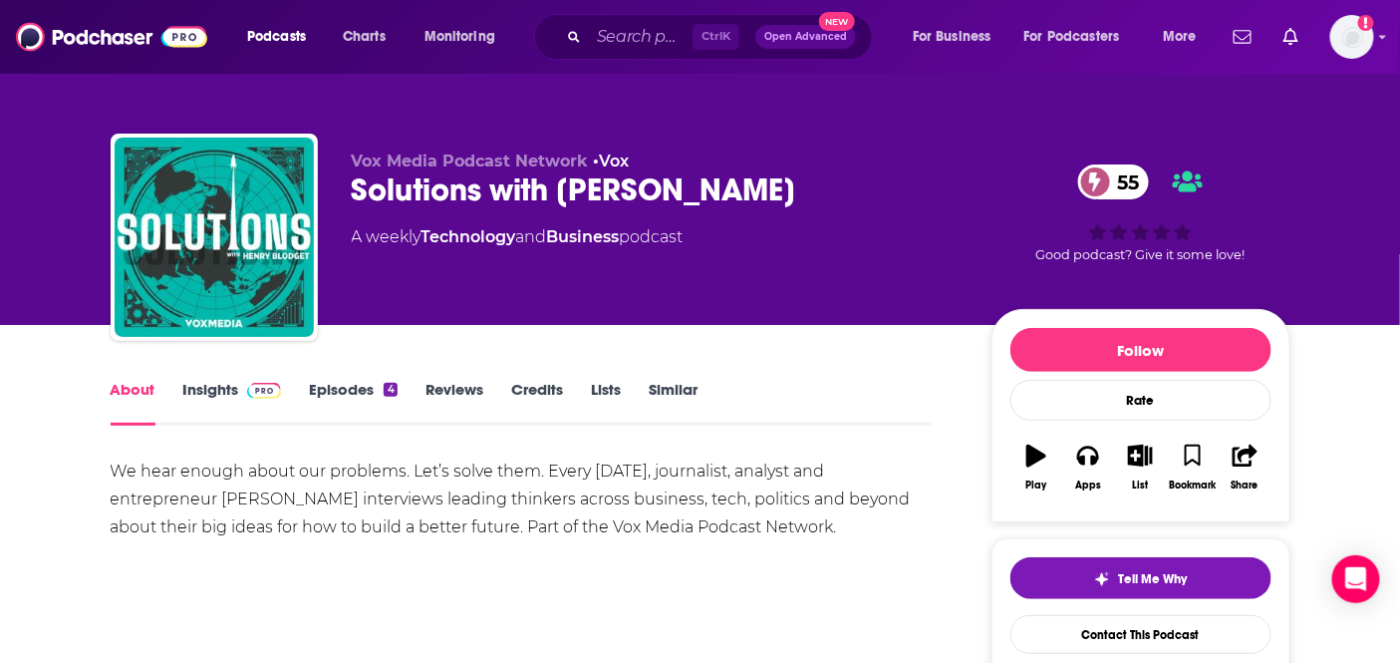
click at [247, 400] on link "Insights" at bounding box center [232, 403] width 99 height 46
